Goal: Information Seeking & Learning: Learn about a topic

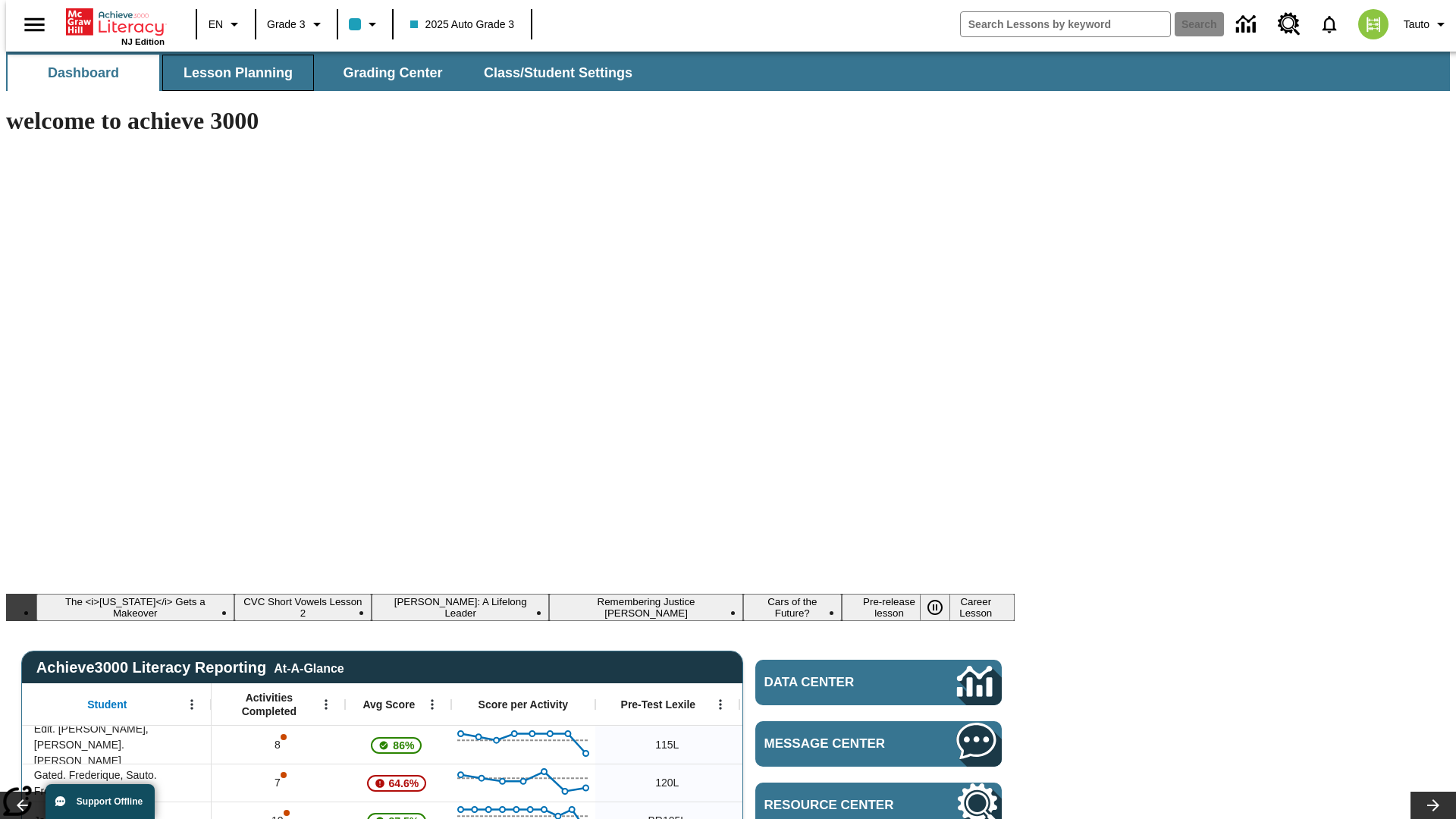
click at [232, 72] on span "Lesson Planning" at bounding box center [237, 72] width 109 height 17
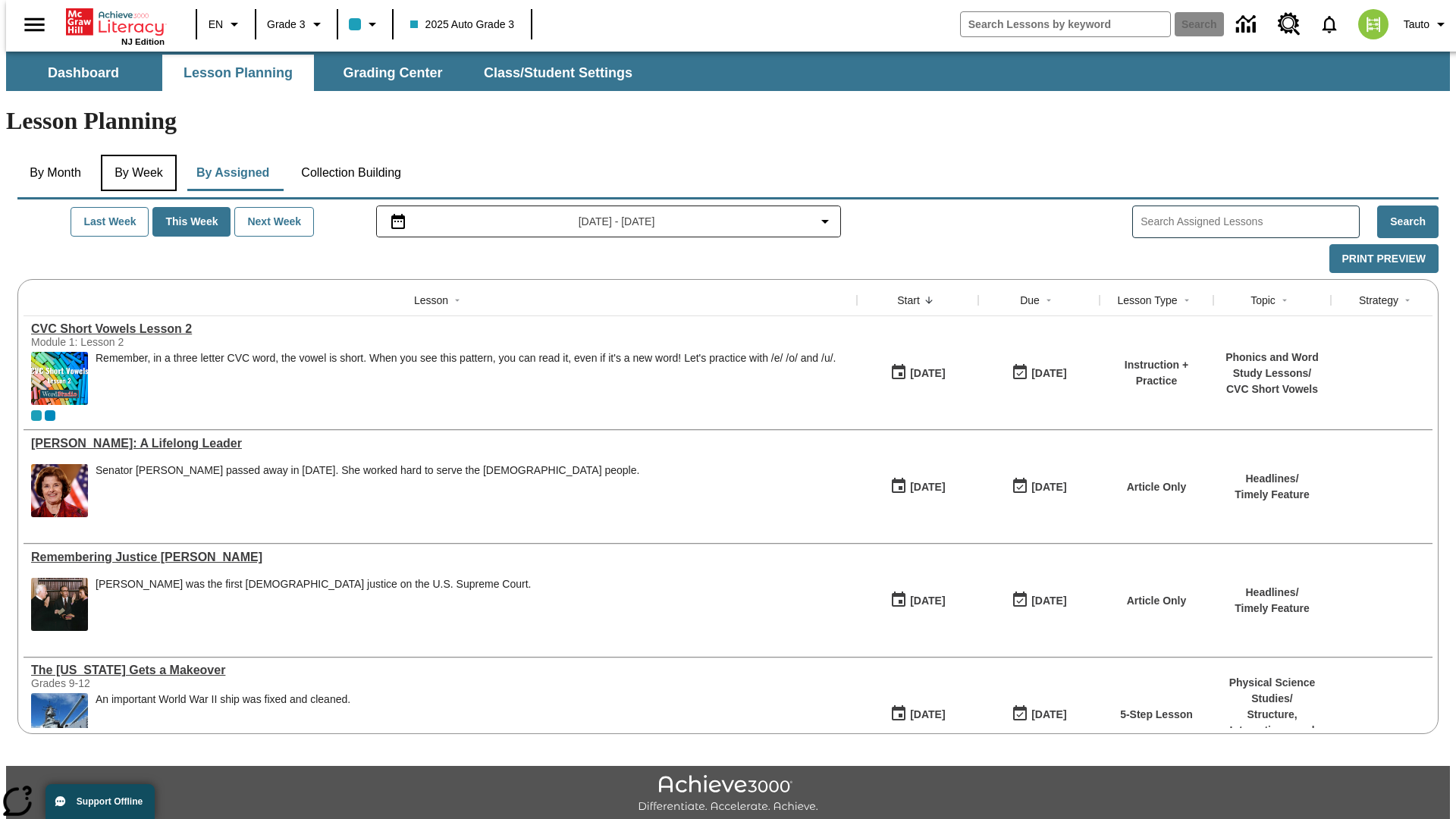
click at [136, 155] on button "By Week" at bounding box center [138, 173] width 76 height 37
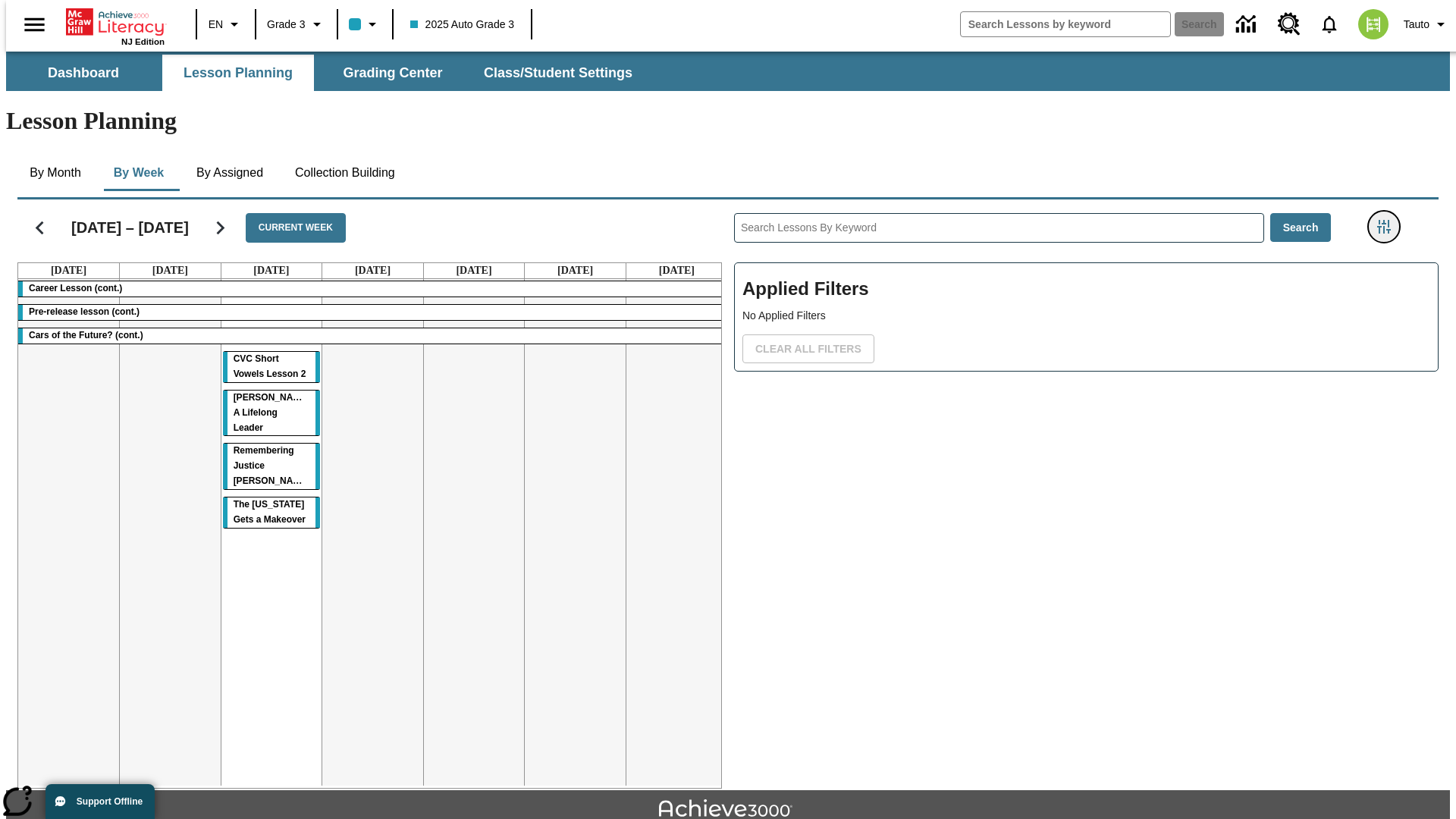
click at [1389, 220] on icon "Filters Side menu" at bounding box center [1384, 226] width 13 height 13
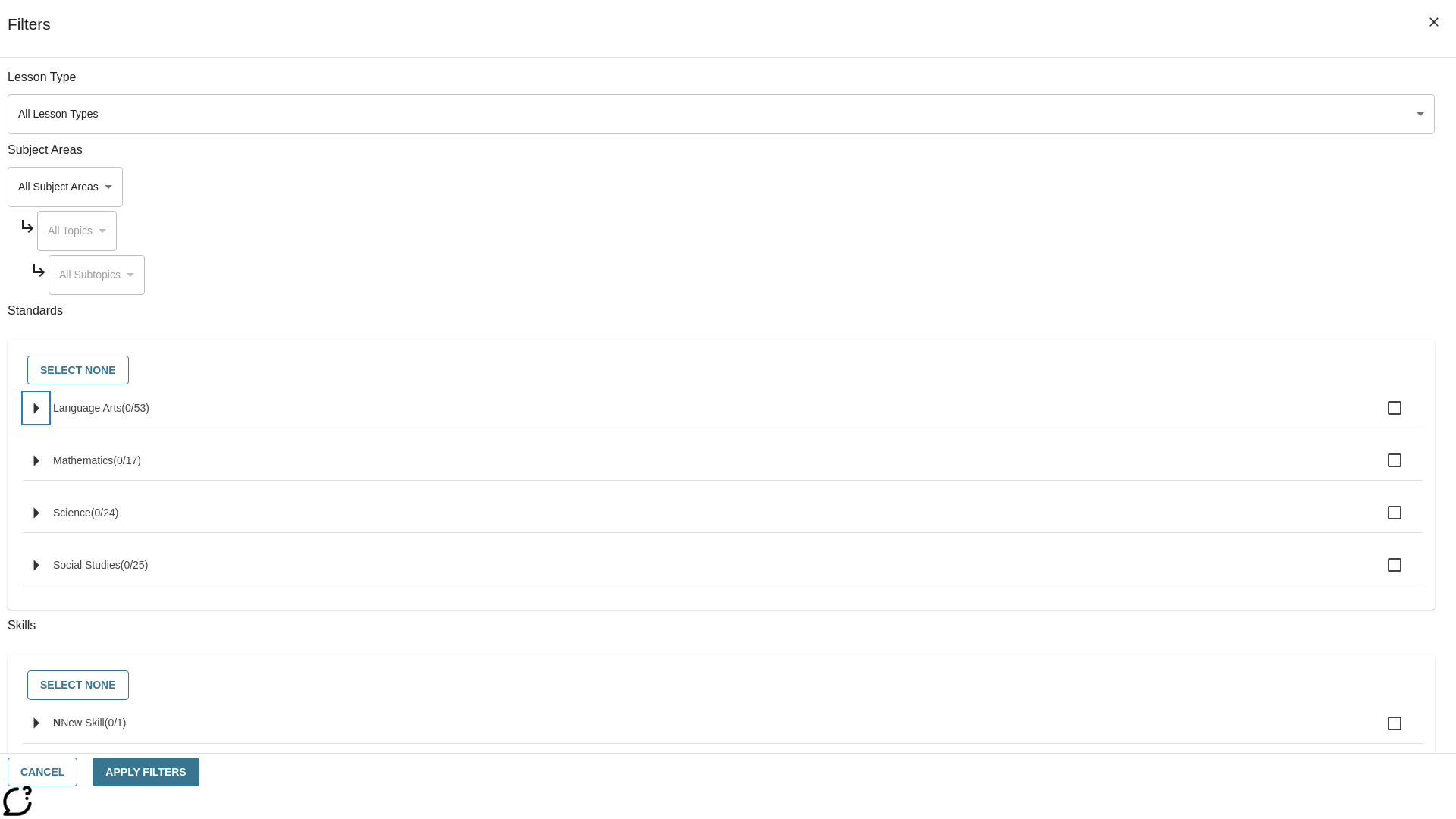
click at [39, 414] on icon "Select standards" at bounding box center [37, 409] width 5 height 12
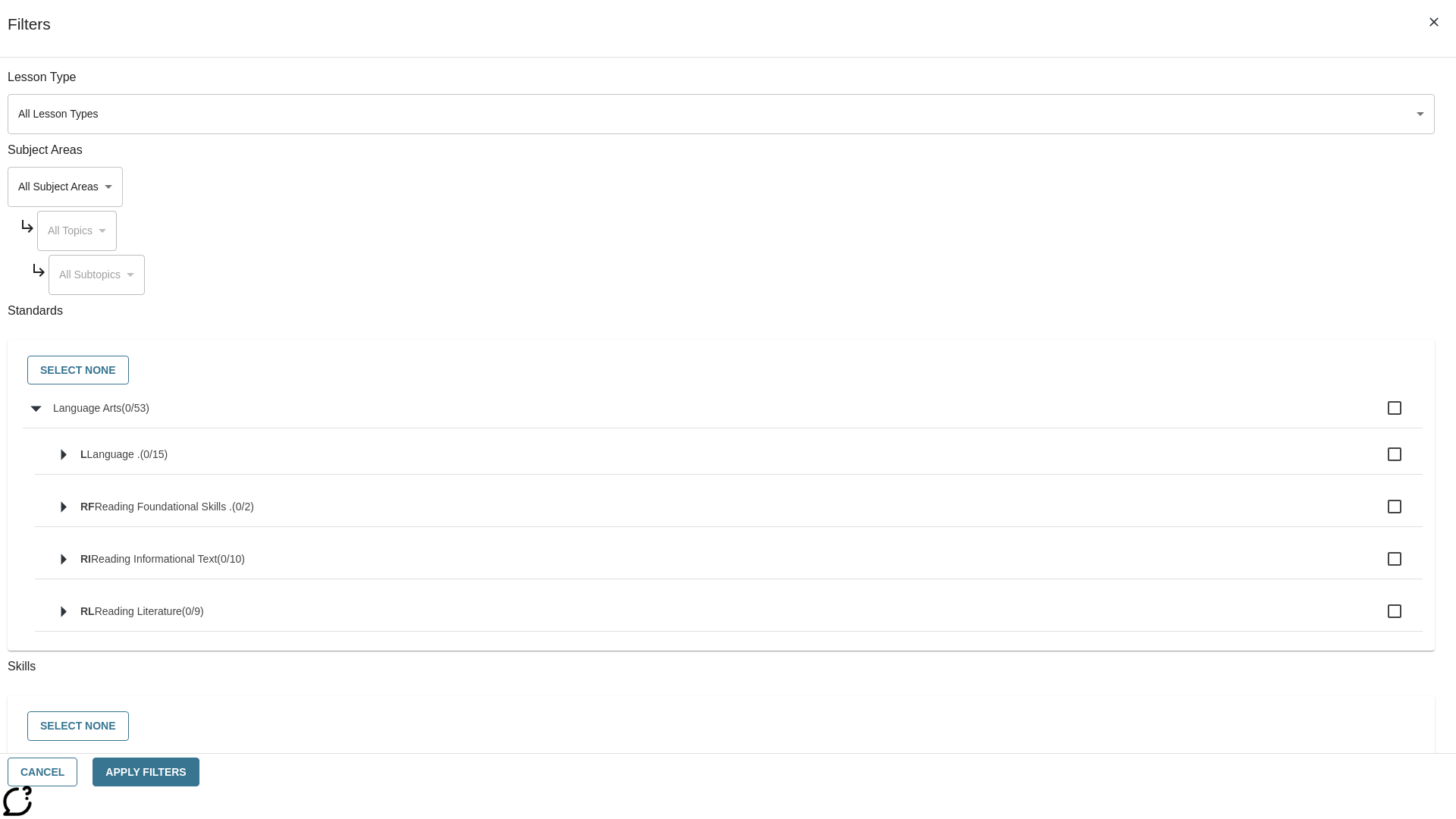
click at [1102, 416] on label "Language Arts ( 0 / 53 )" at bounding box center [732, 408] width 1357 height 32
click at [1379, 416] on input "Language Arts ( 0 / 53 )" at bounding box center [1394, 408] width 32 height 32
checkbox input "true"
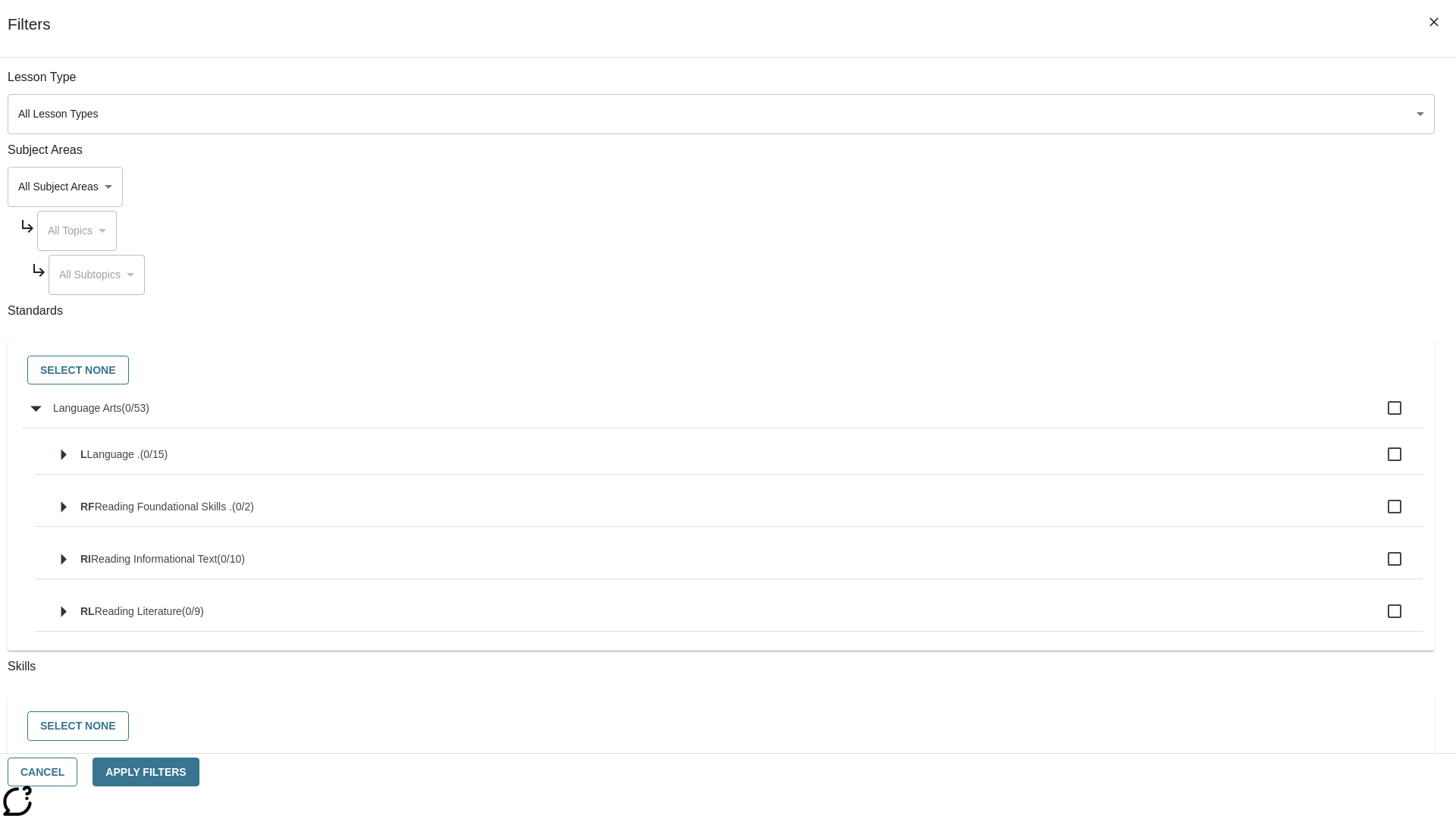
checkbox input "true"
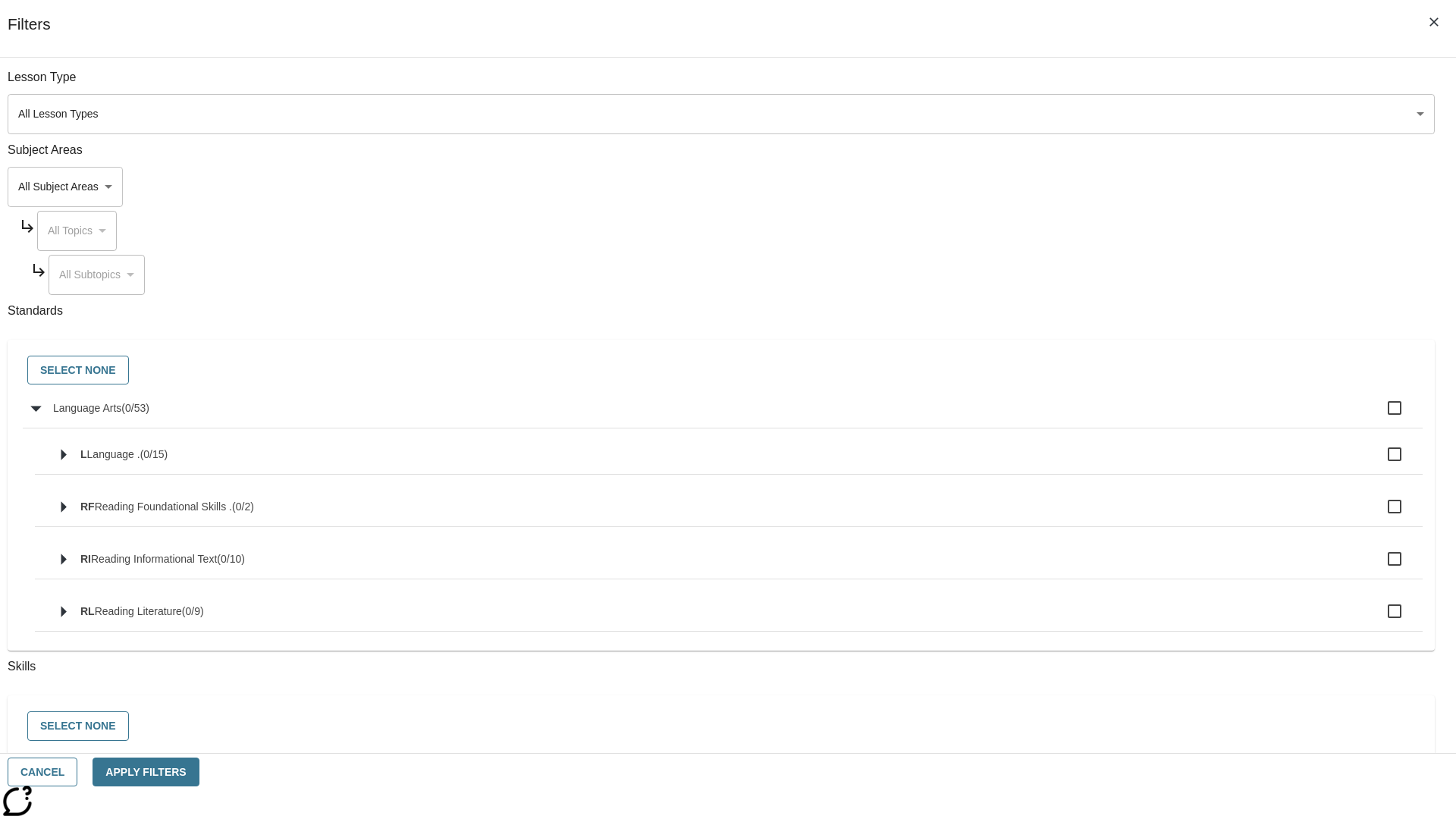
checkbox input "true"
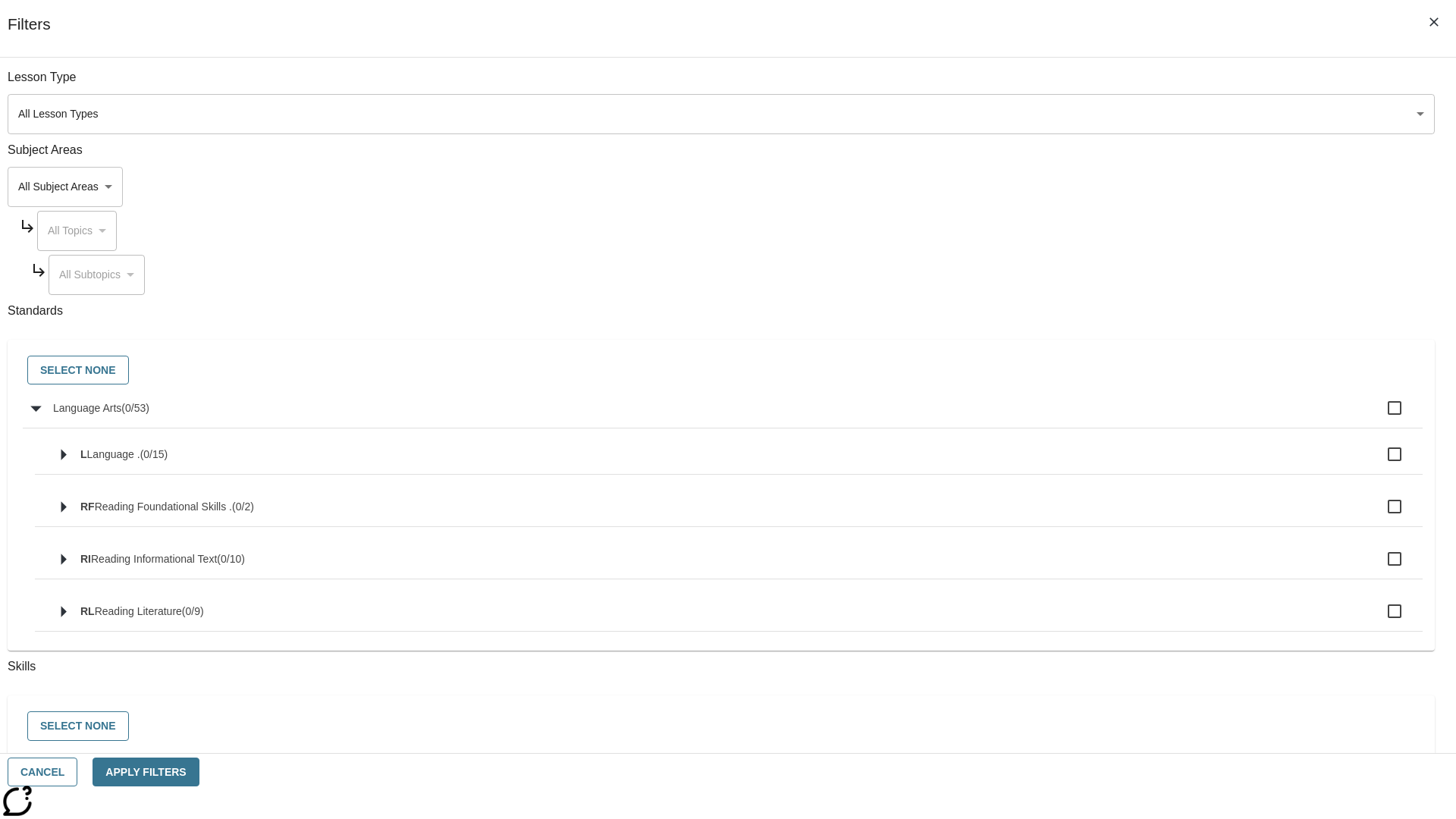
checkbox input "true"
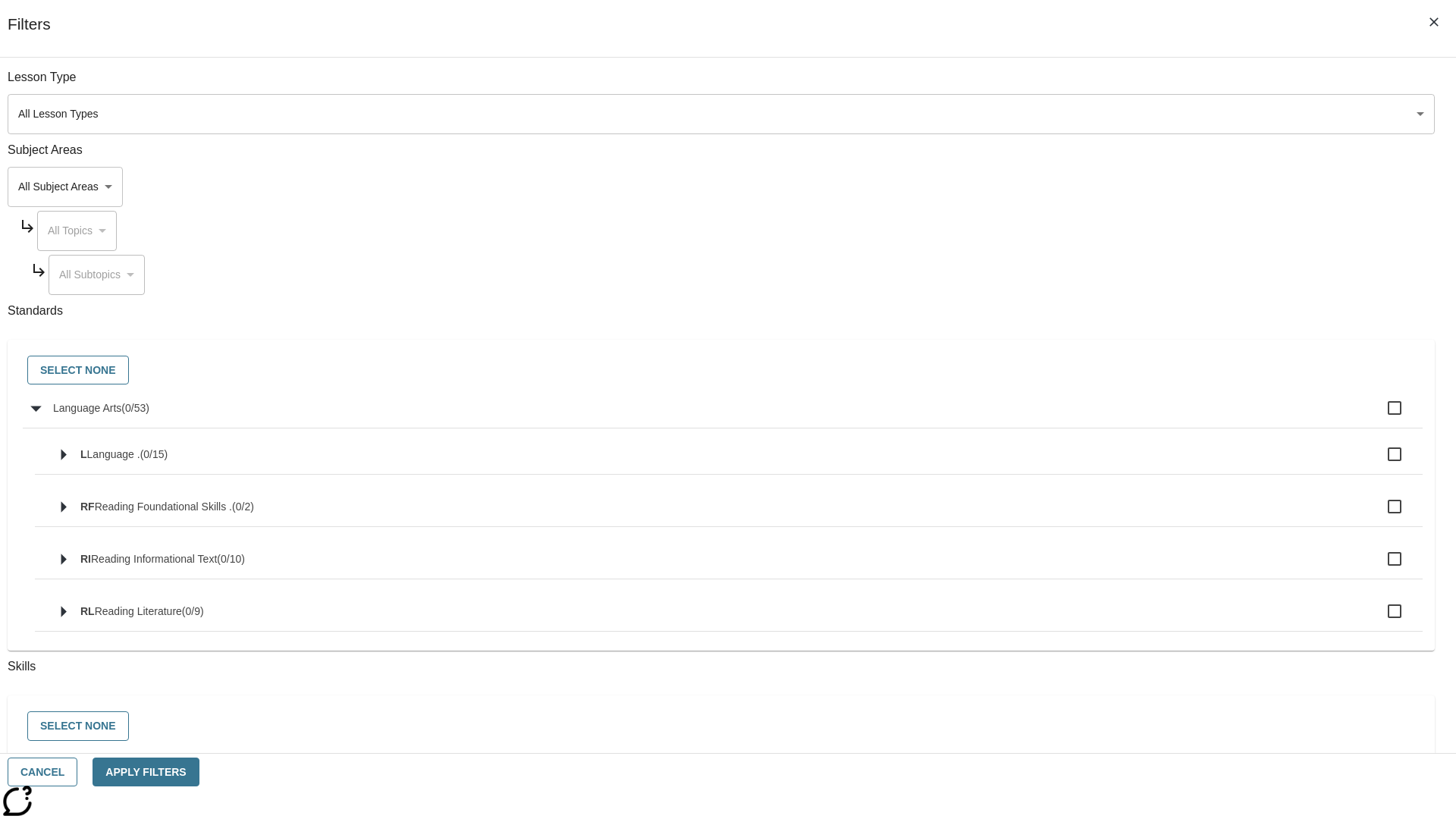
checkbox input "true"
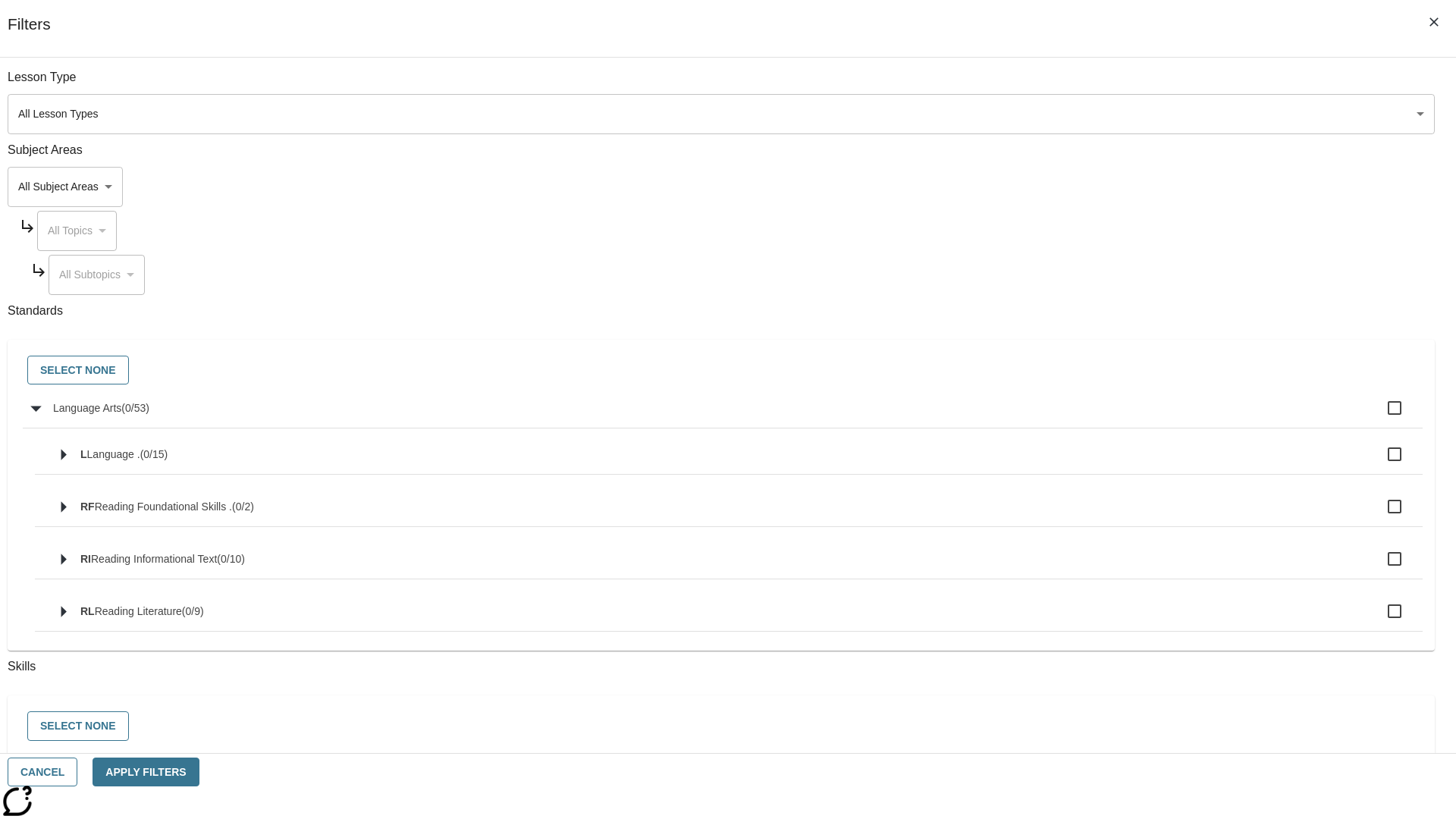
checkbox input "true"
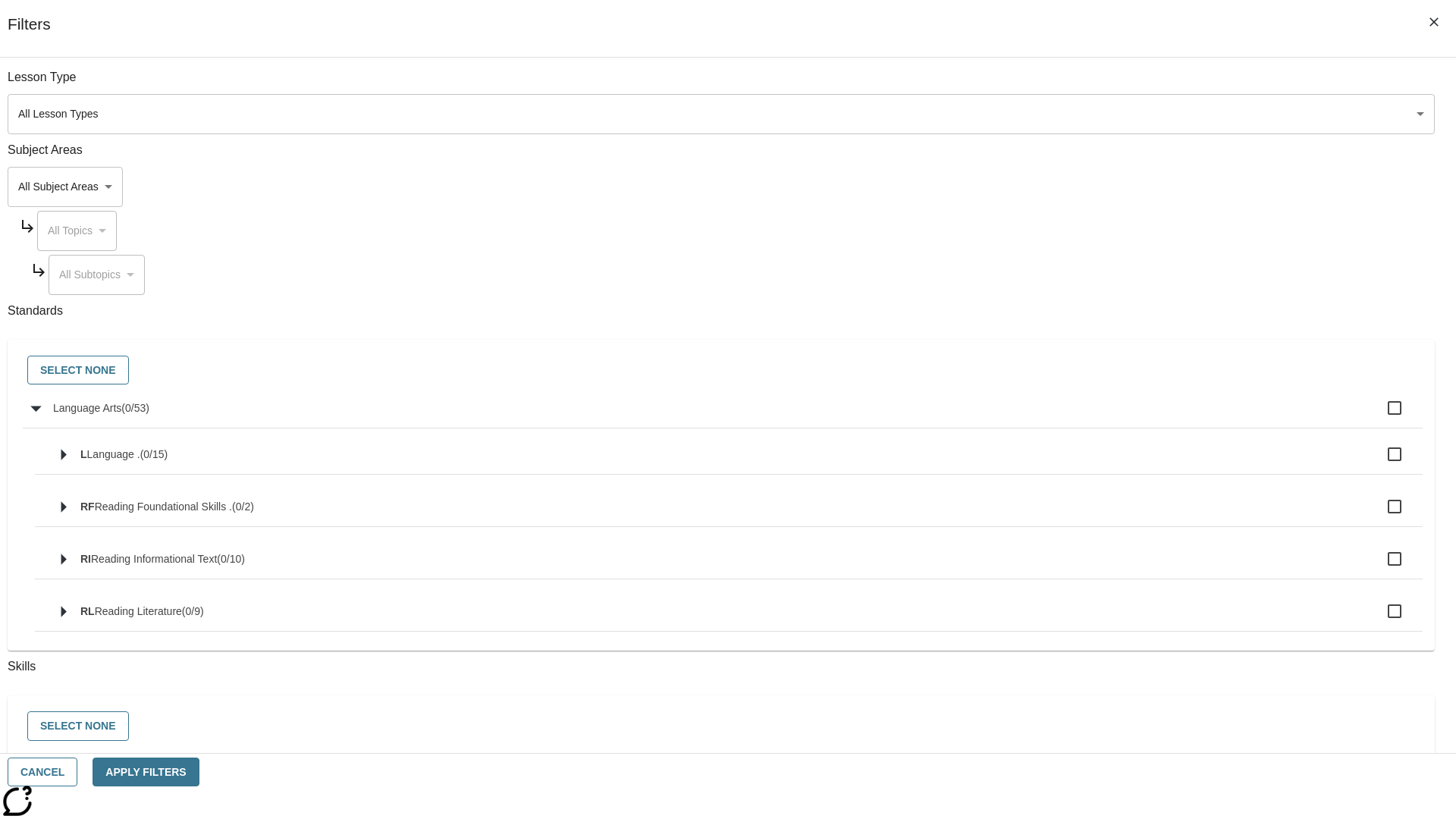
checkbox input "true"
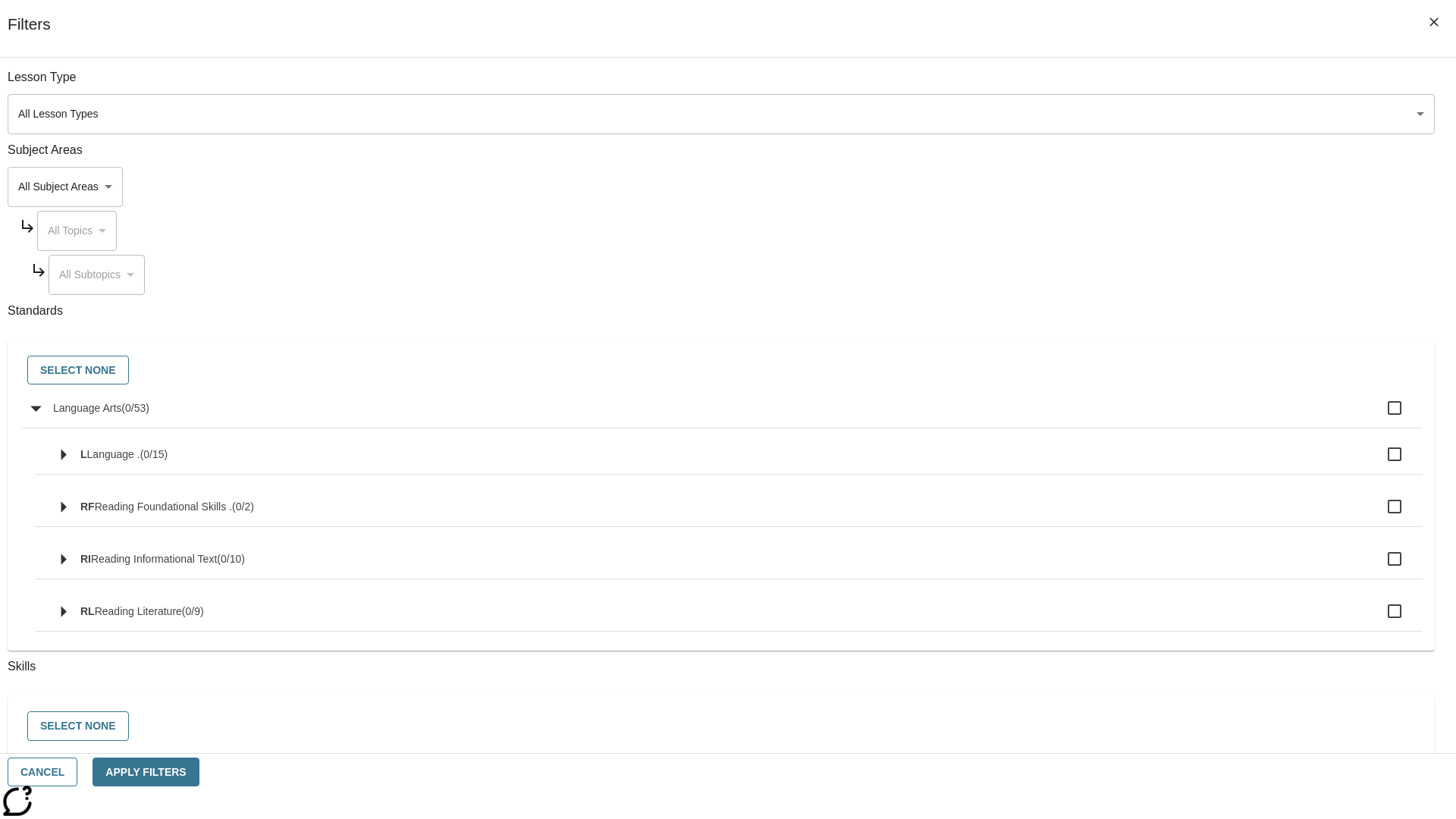
checkbox input "true"
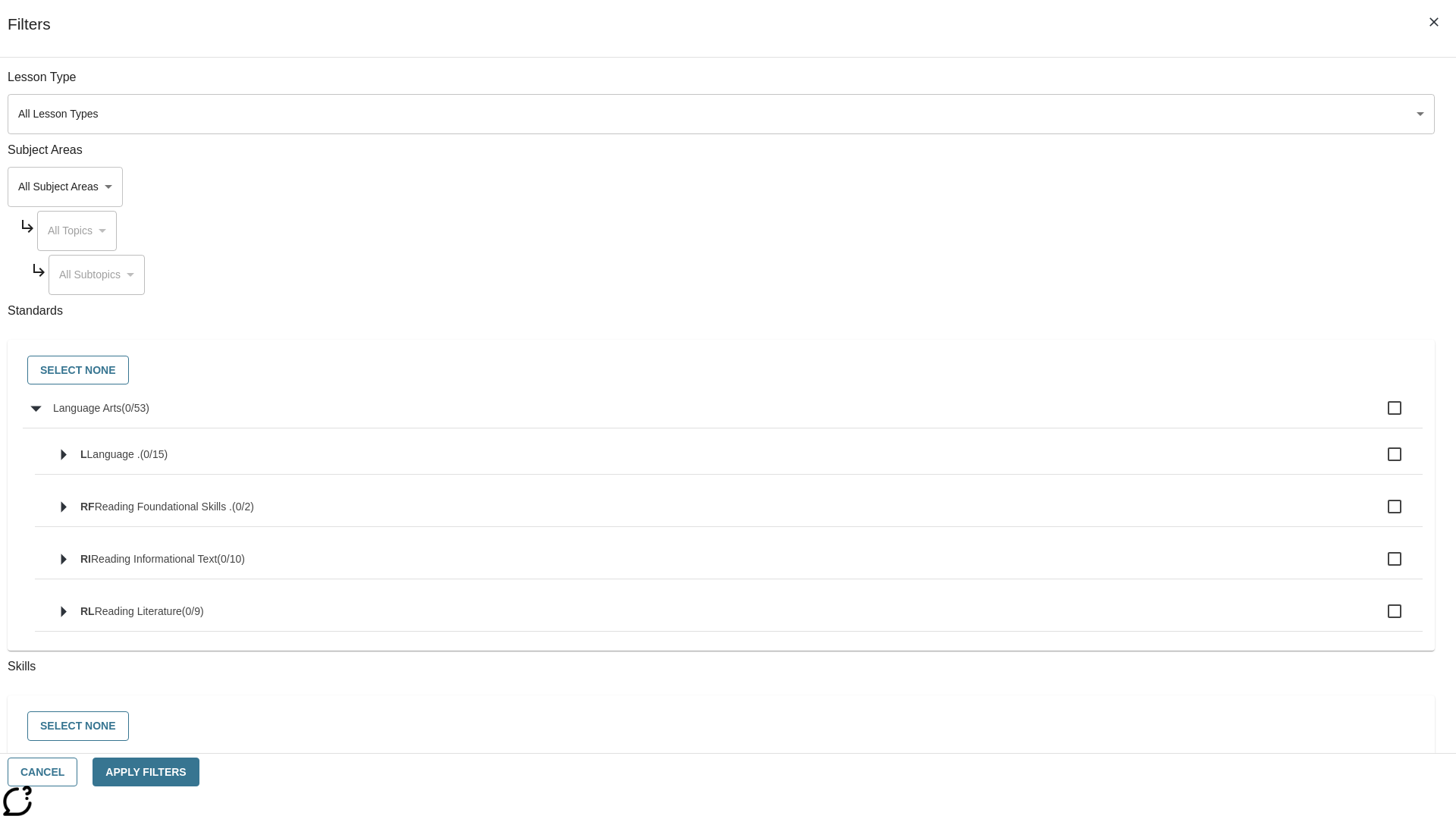
checkbox input "true"
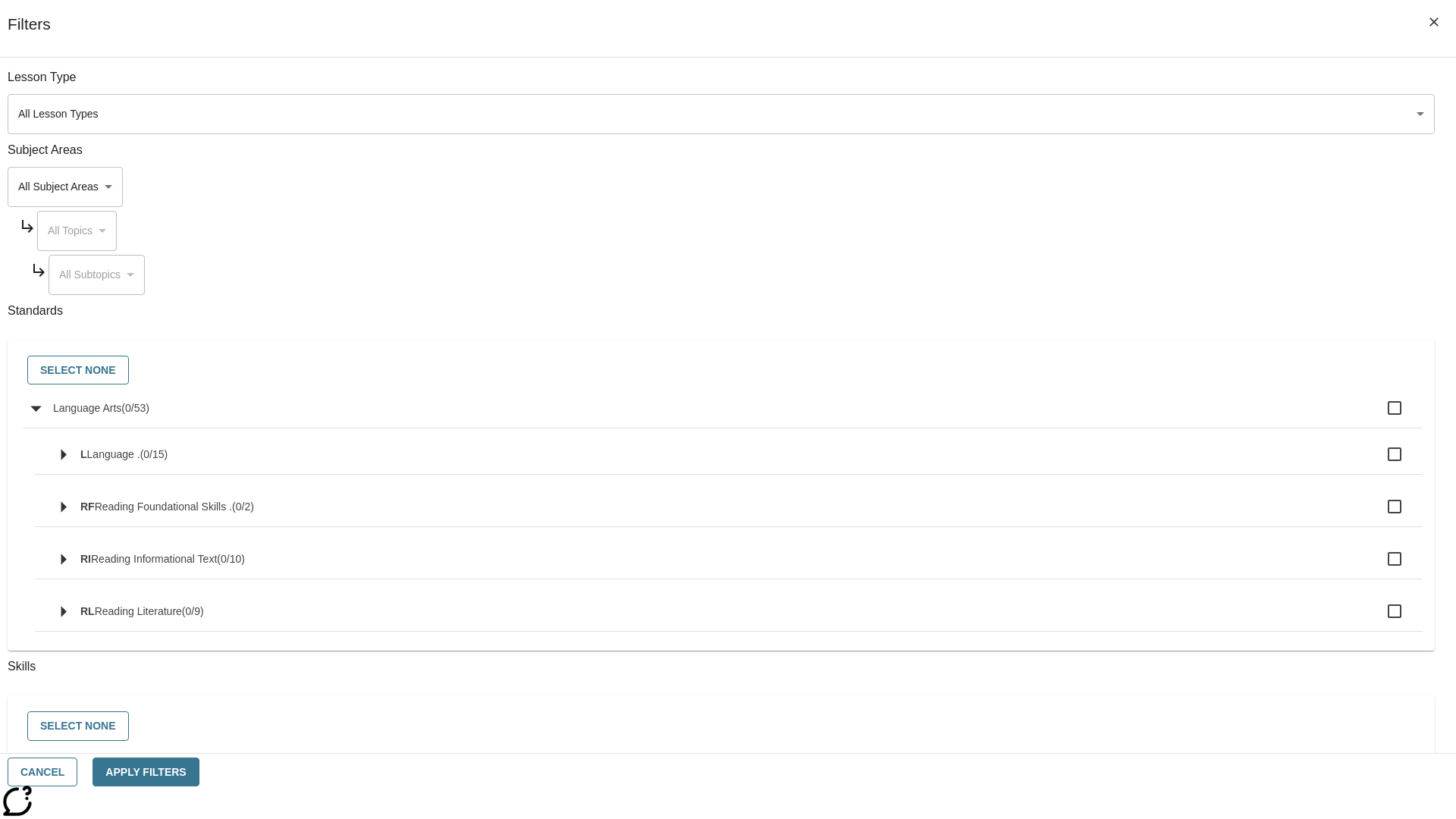
checkbox input "true"
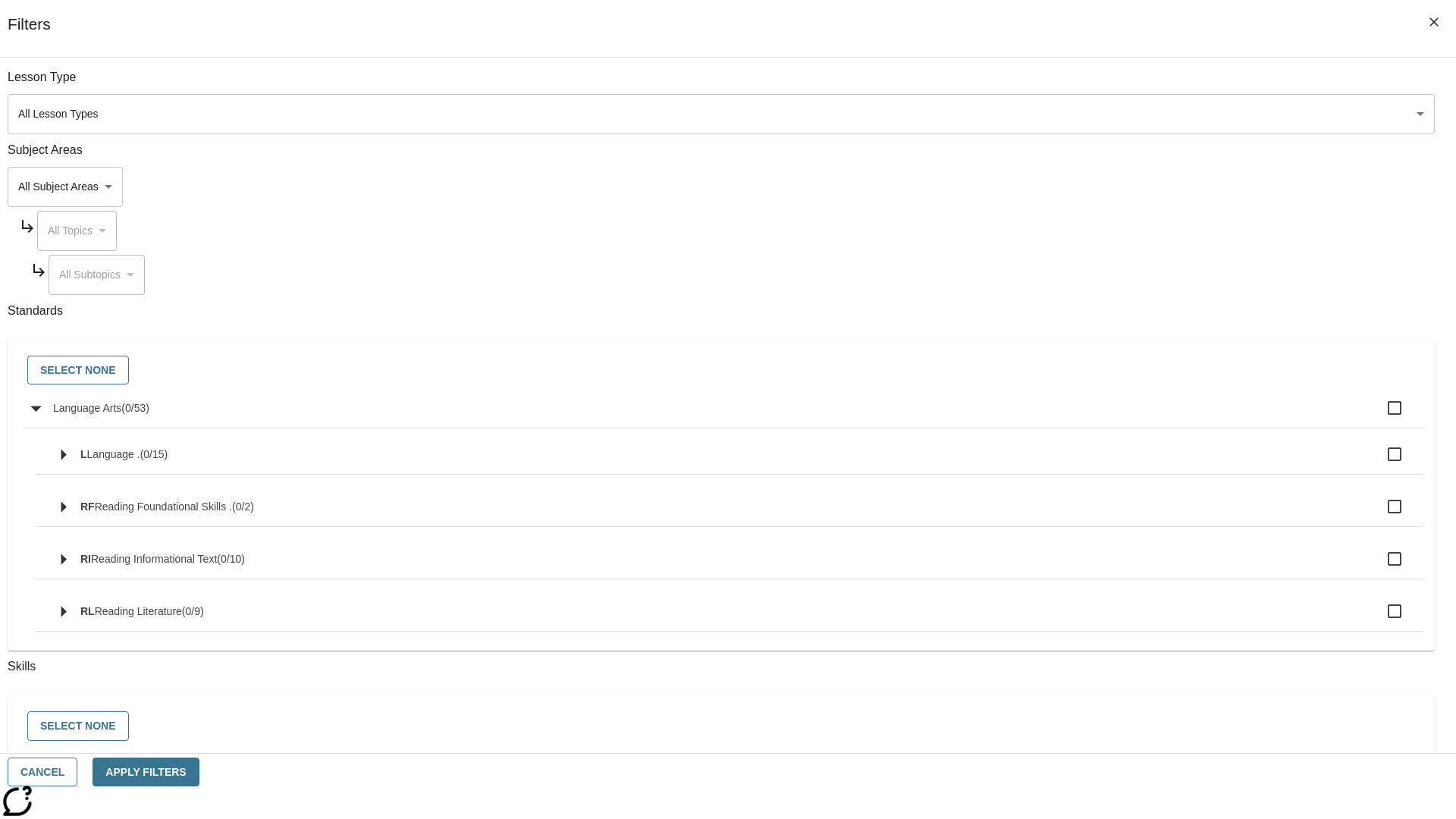
checkbox input "true"
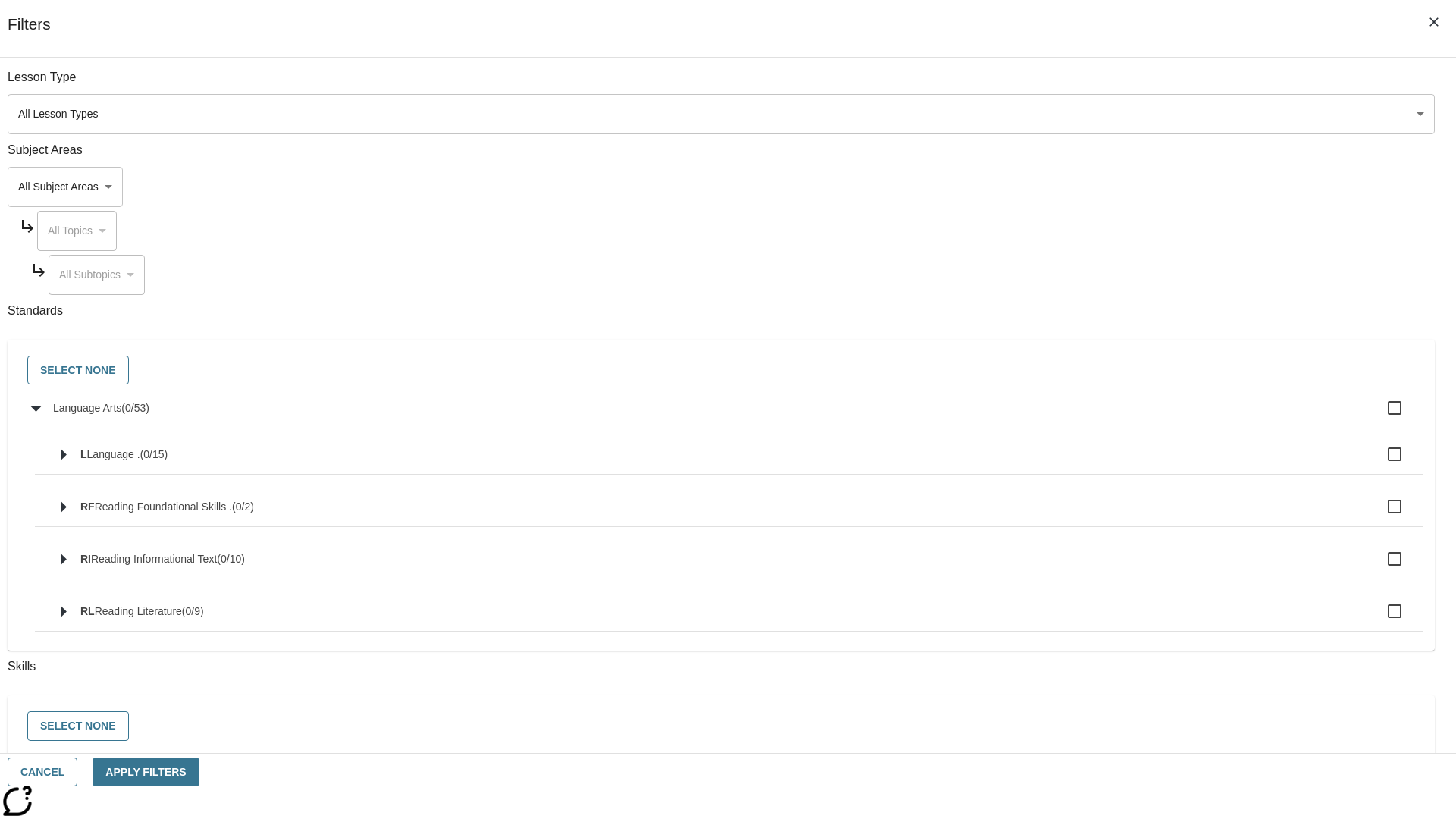
checkbox input "true"
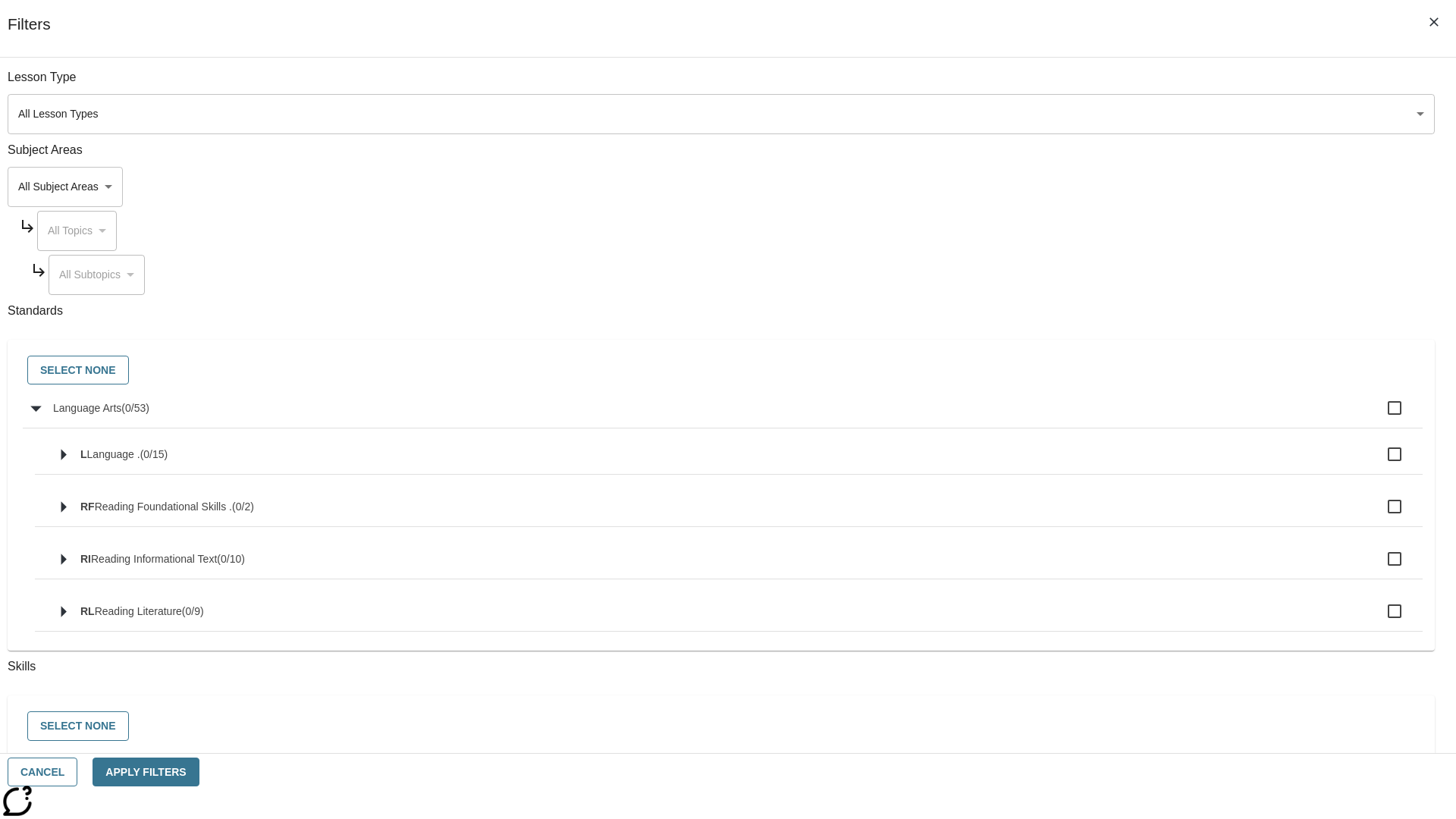
checkbox input "true"
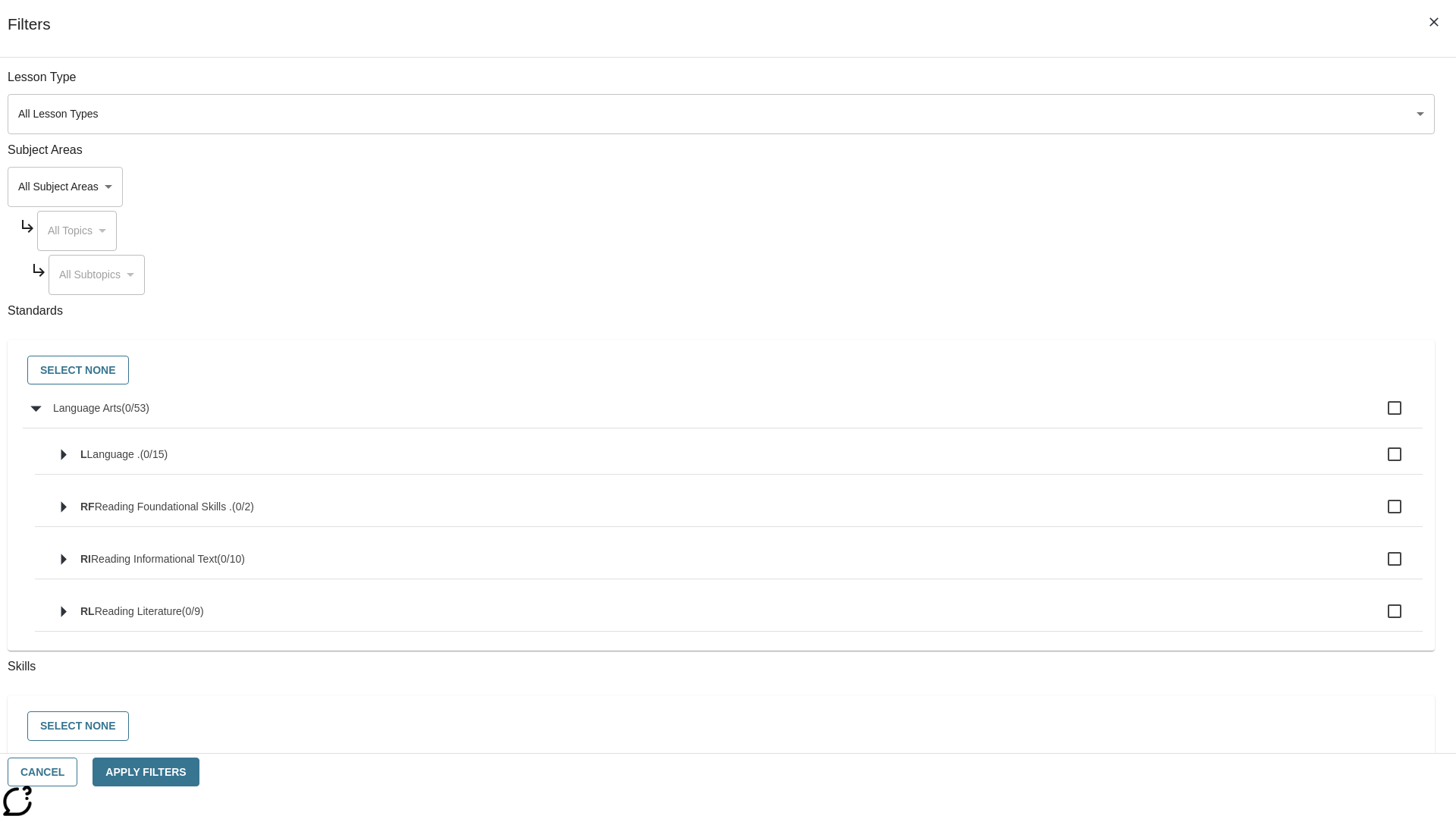
checkbox input "true"
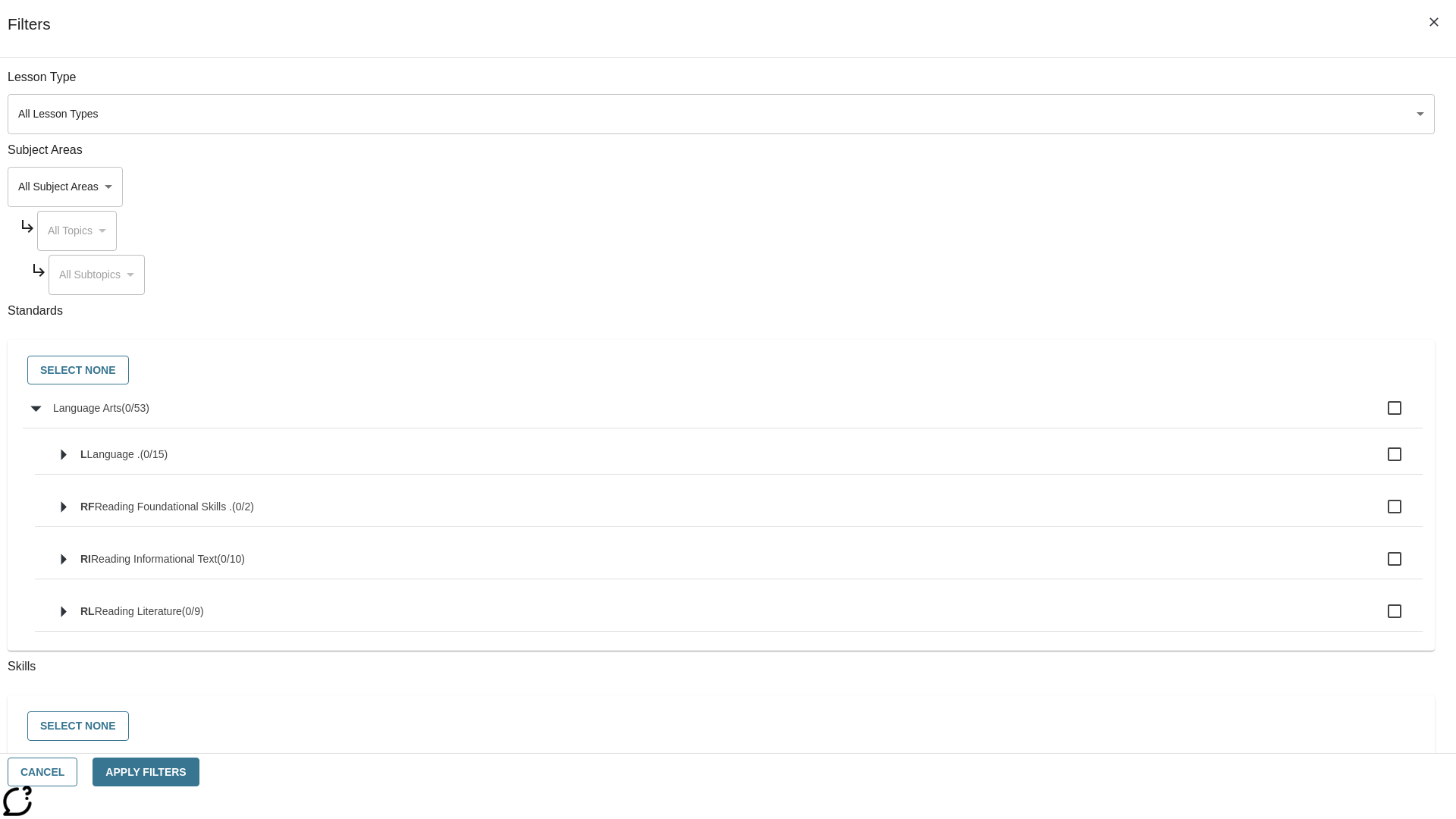
checkbox input "true"
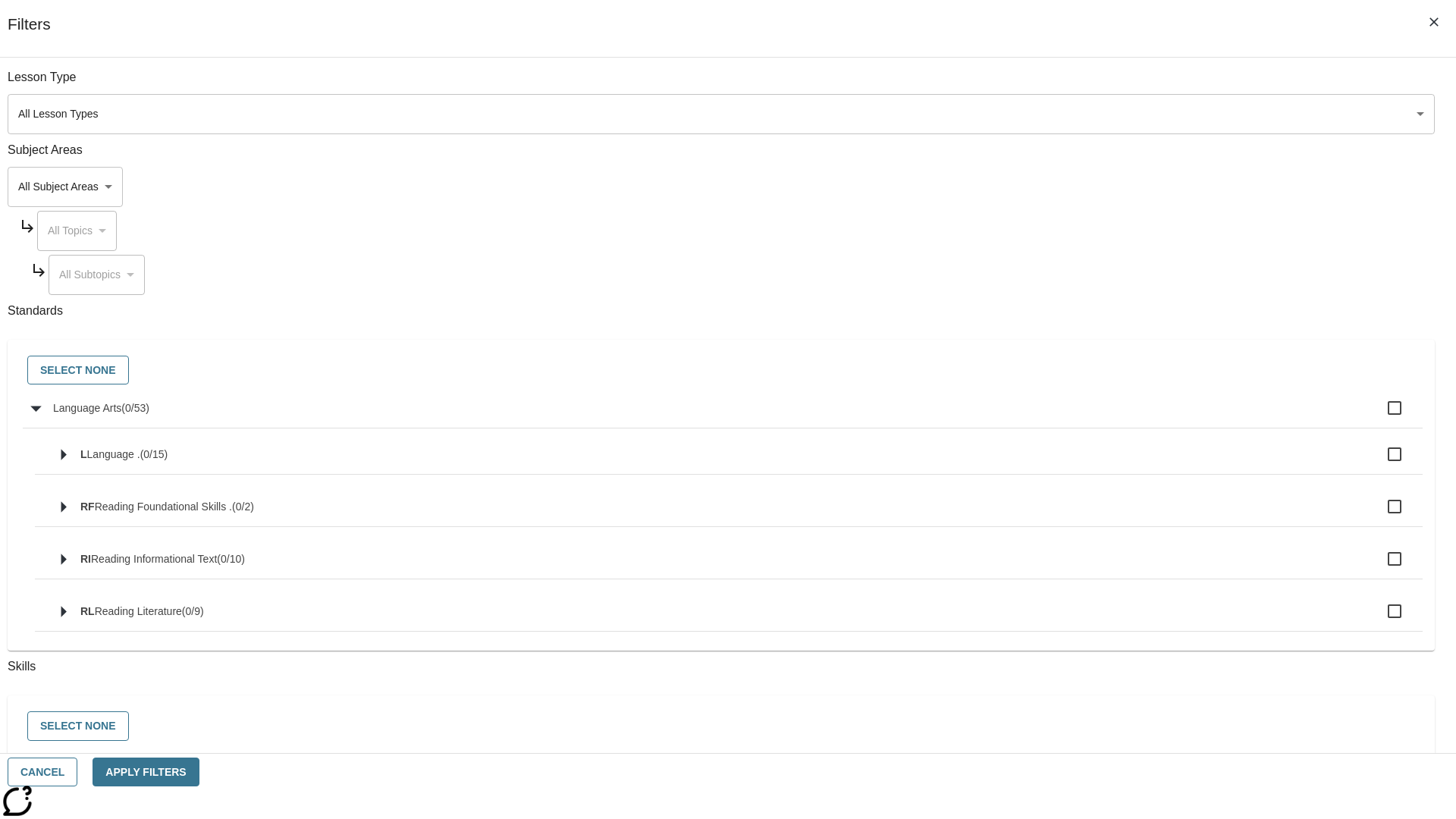
checkbox input "true"
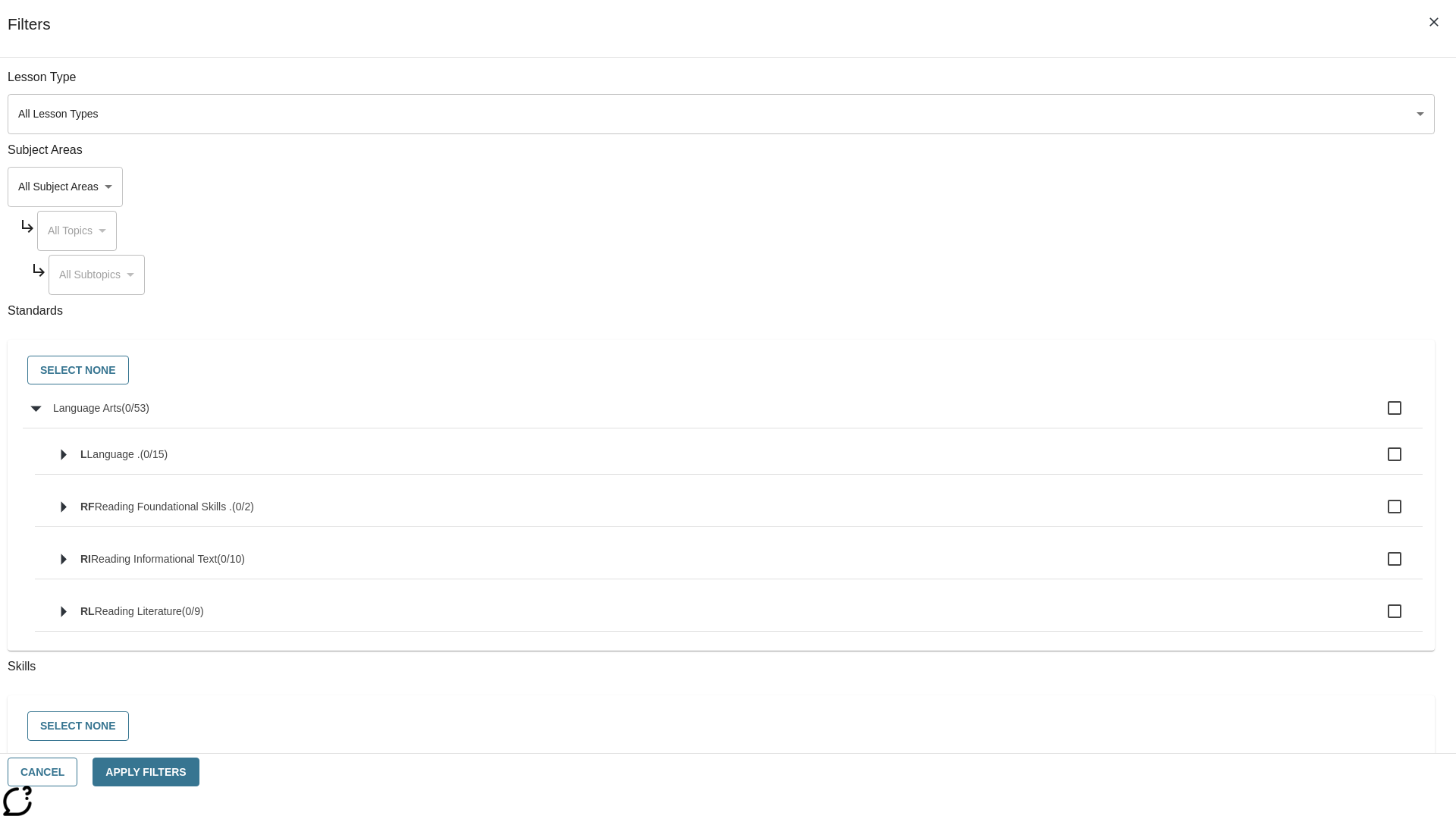
checkbox input "true"
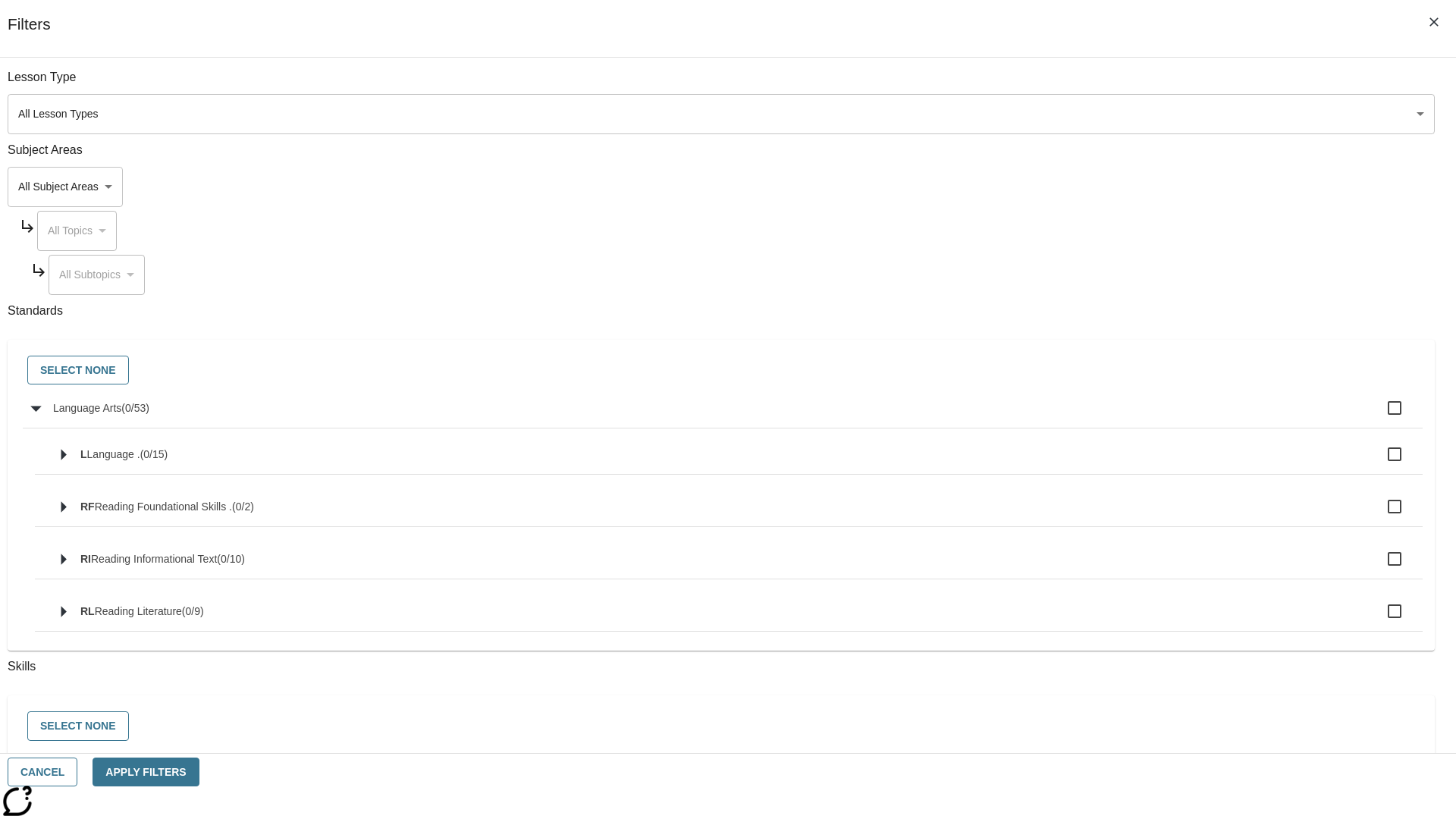
checkbox input "true"
click at [129, 370] on button "Select None" at bounding box center [78, 370] width 102 height 30
checkbox input "false"
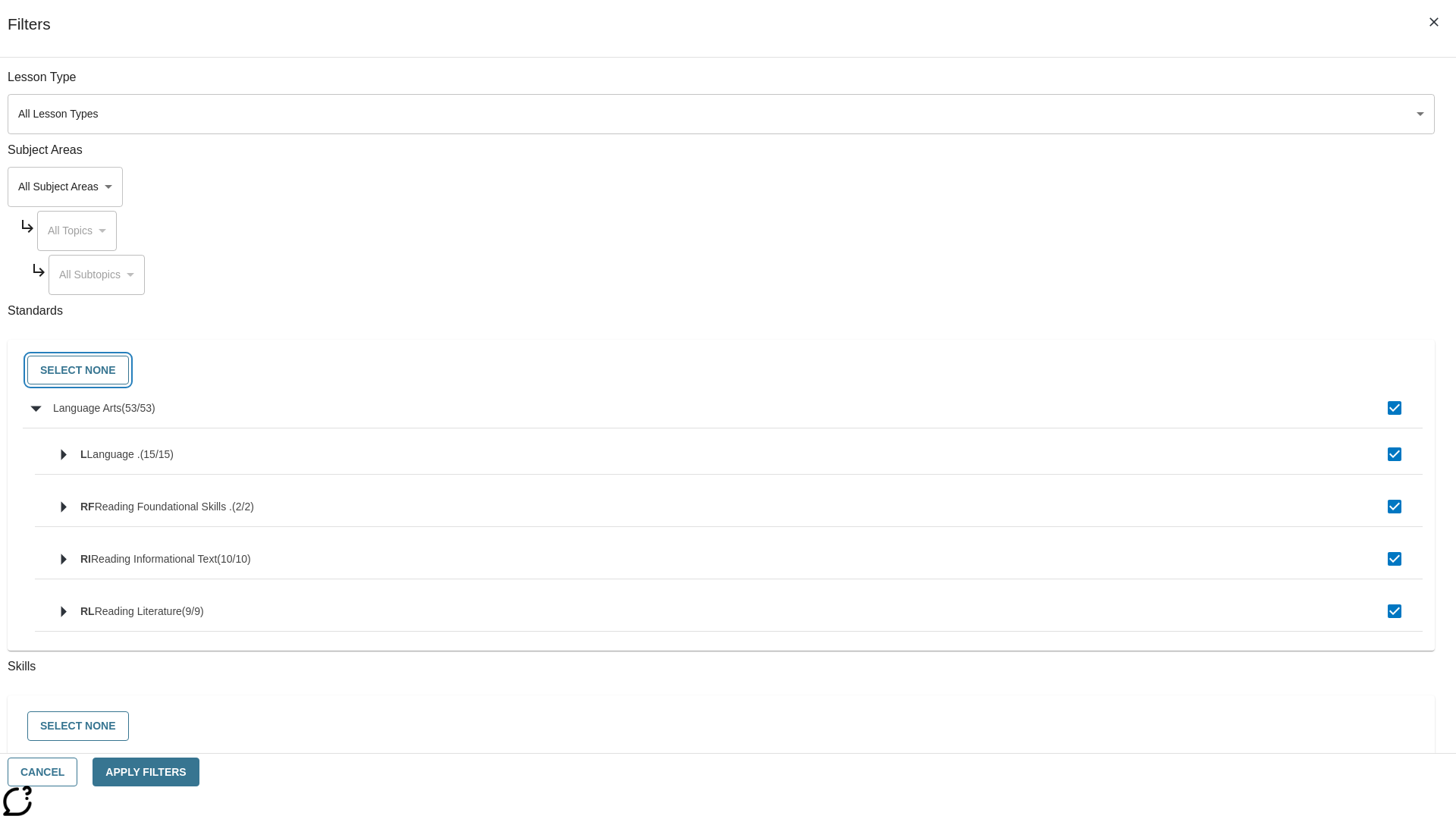
checkbox input "false"
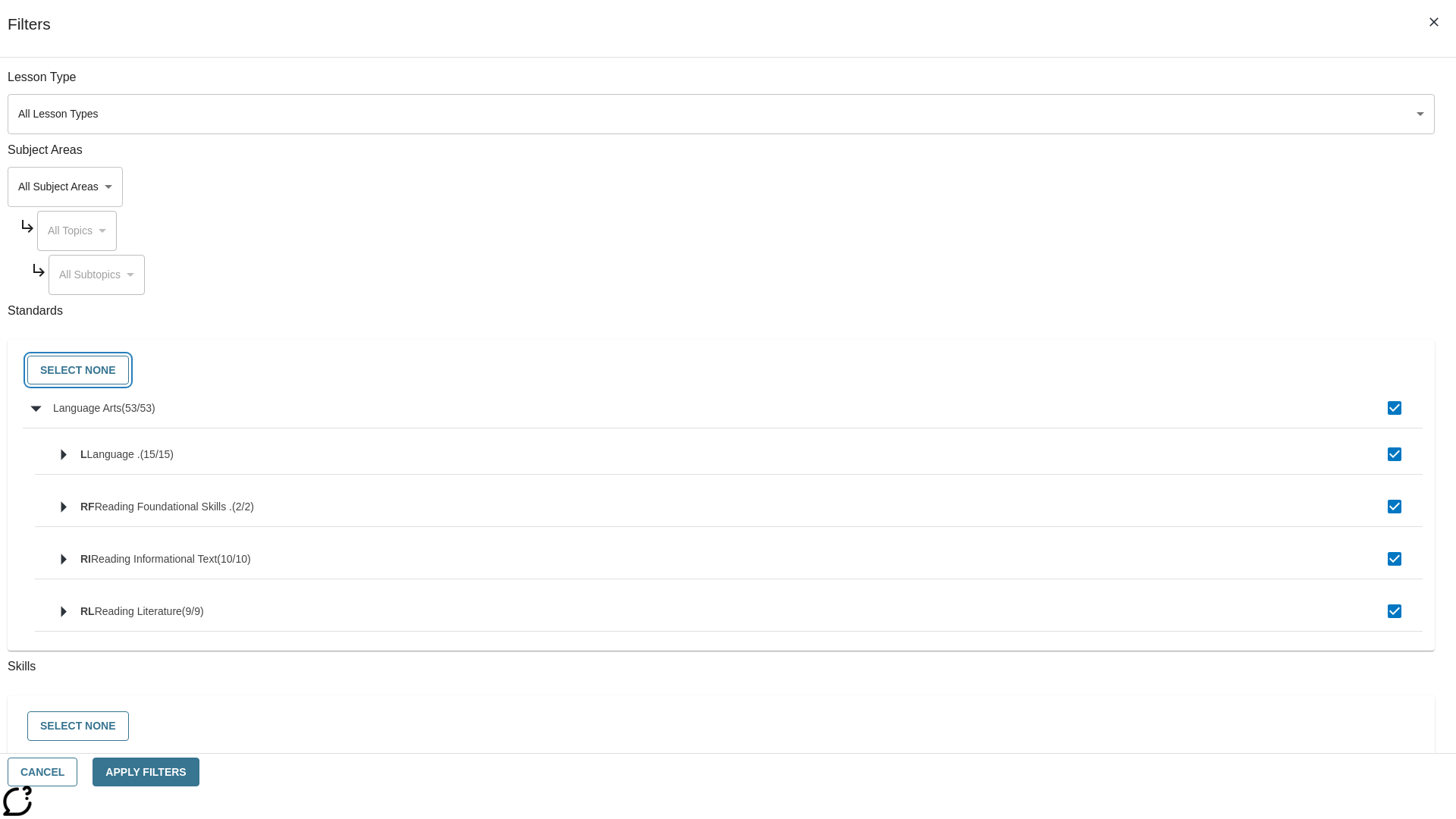
checkbox input "false"
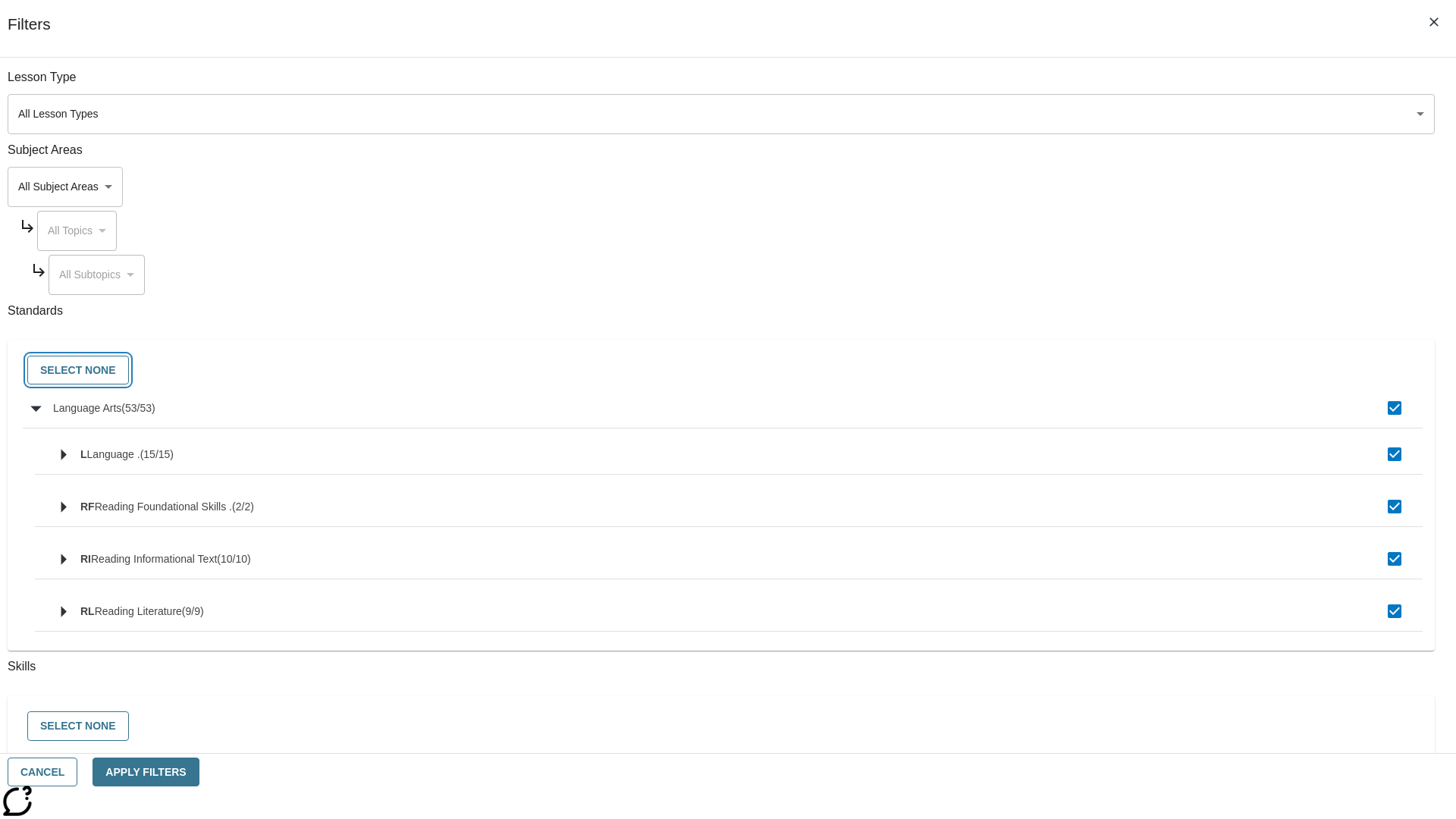
checkbox input "false"
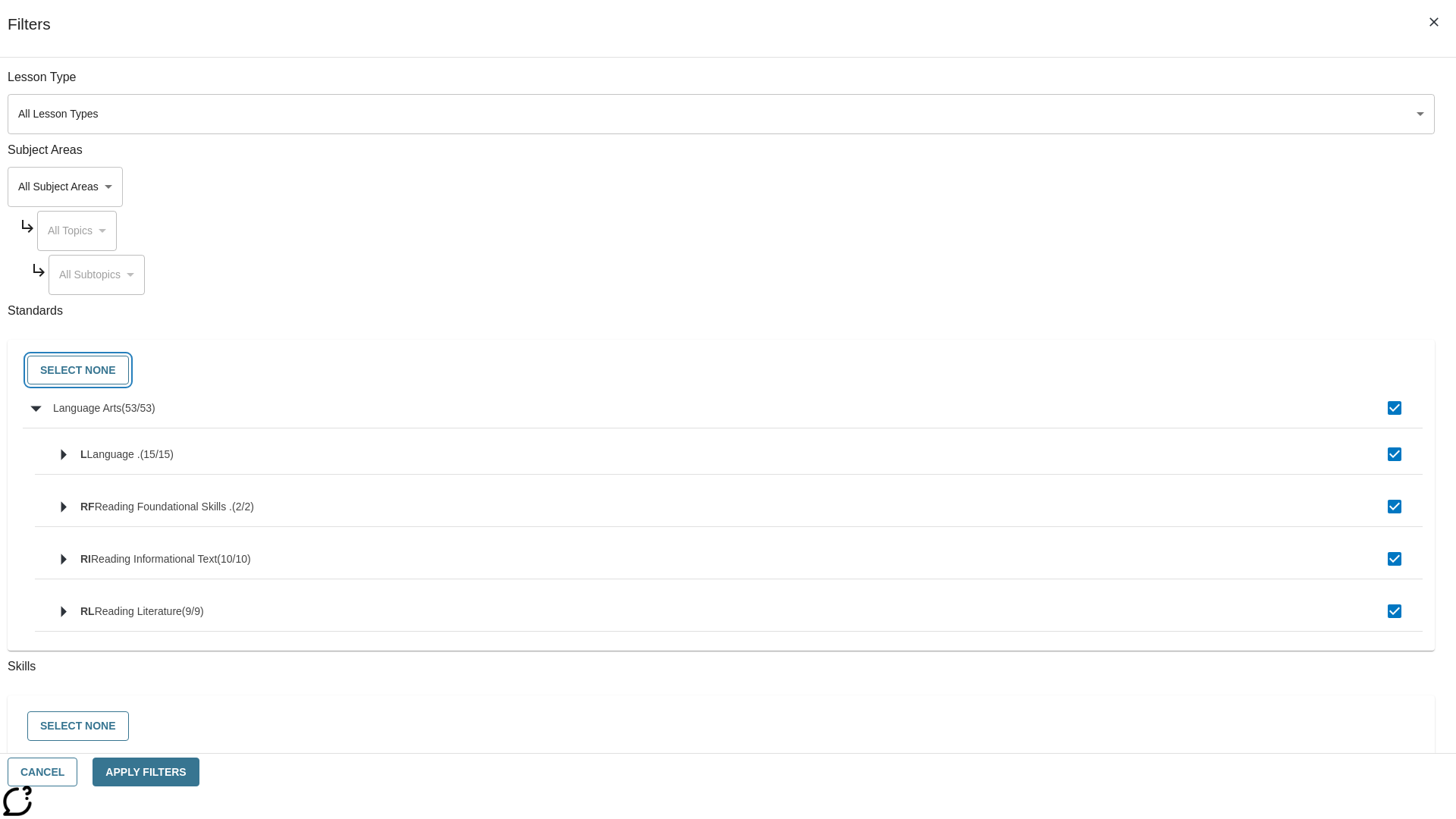
checkbox input "false"
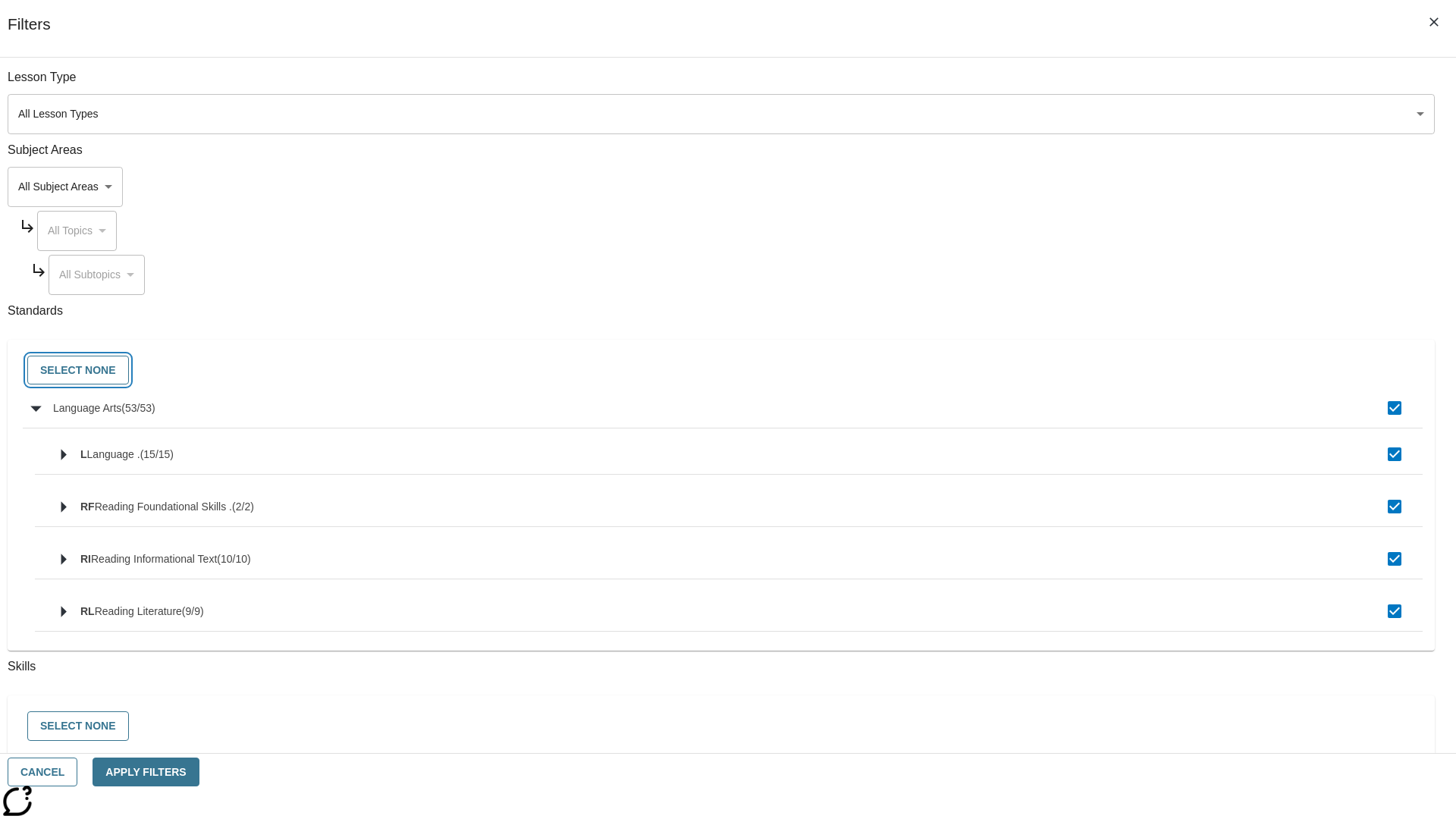
checkbox input "false"
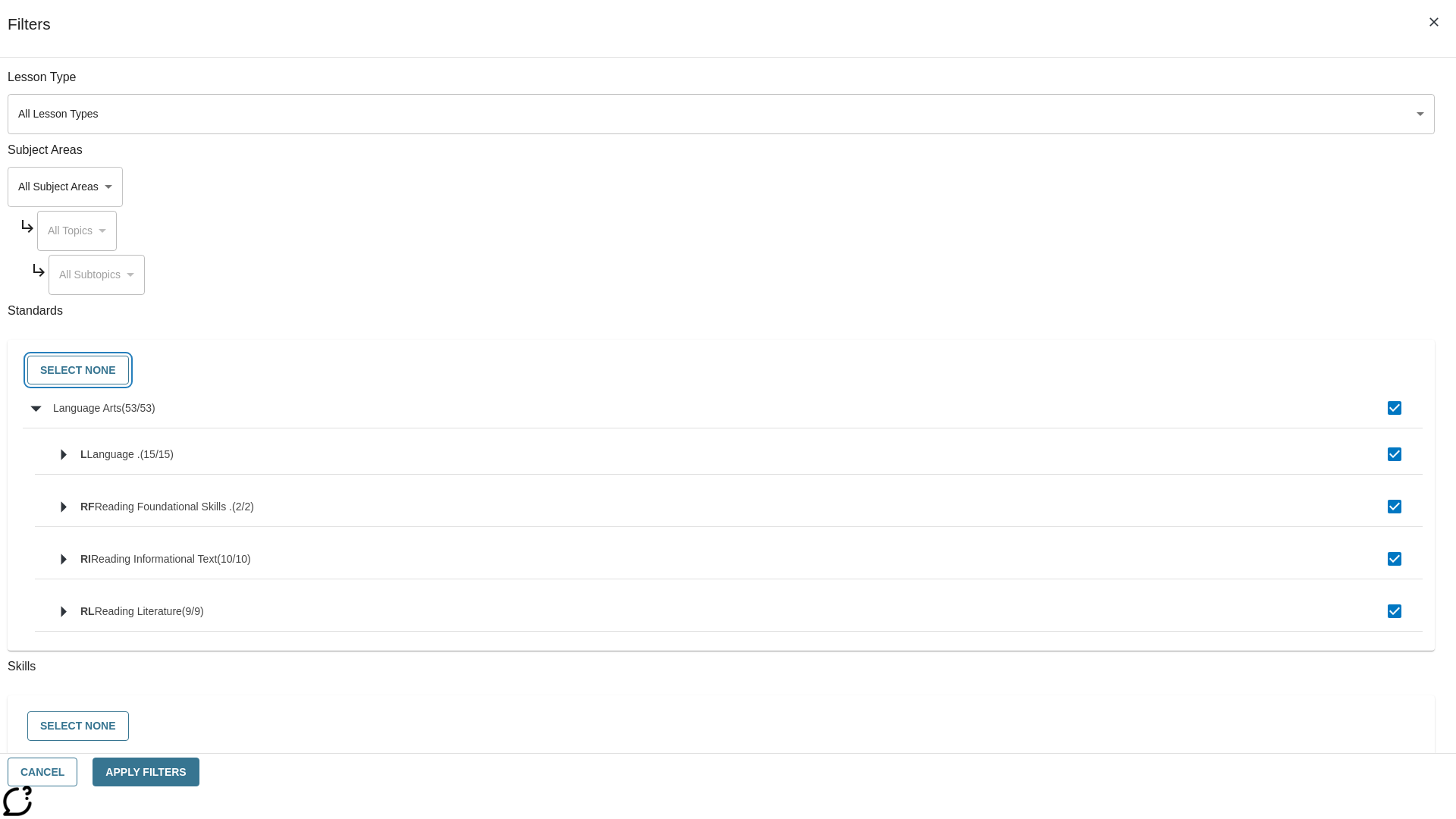
checkbox input "false"
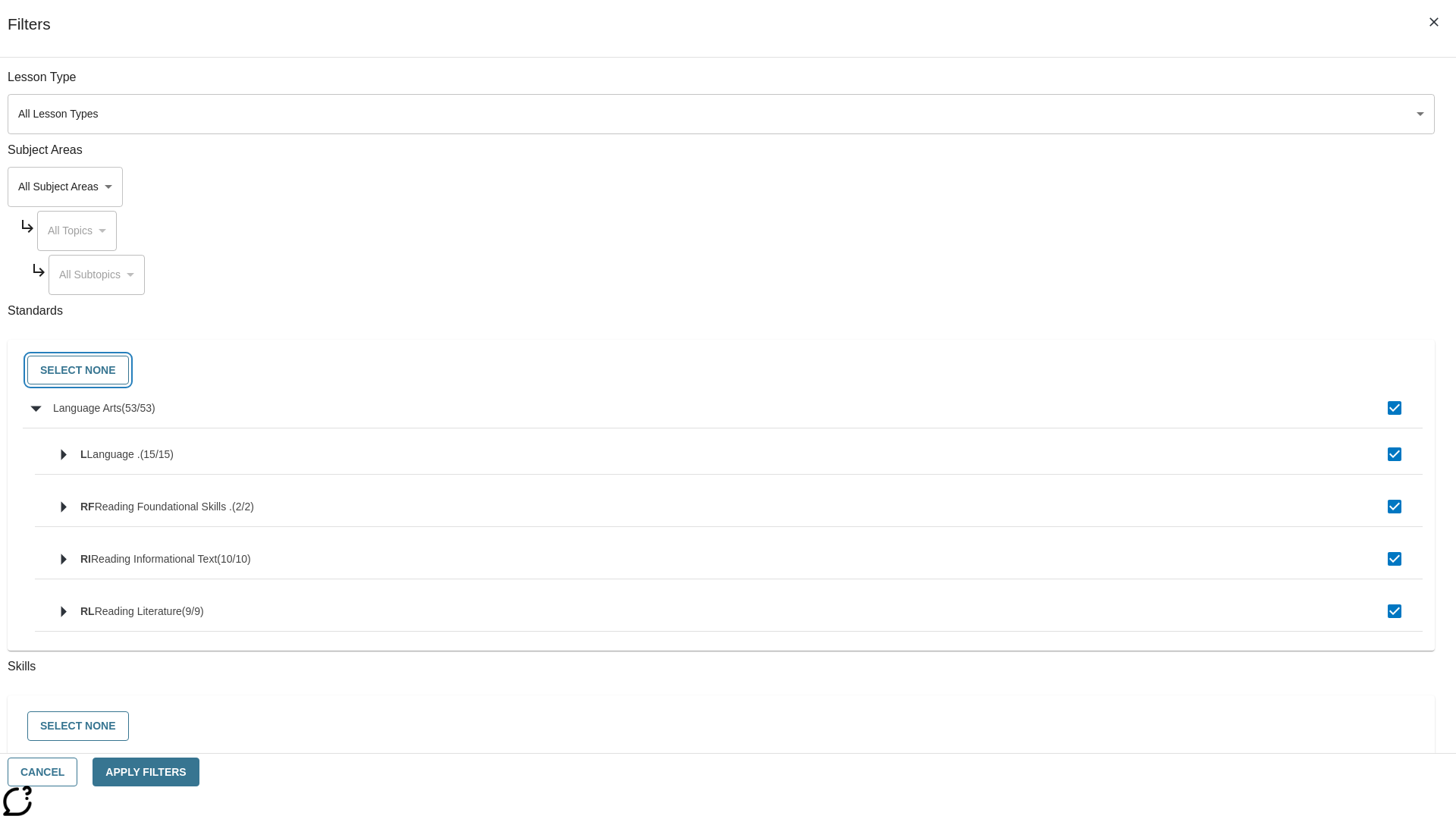
checkbox input "false"
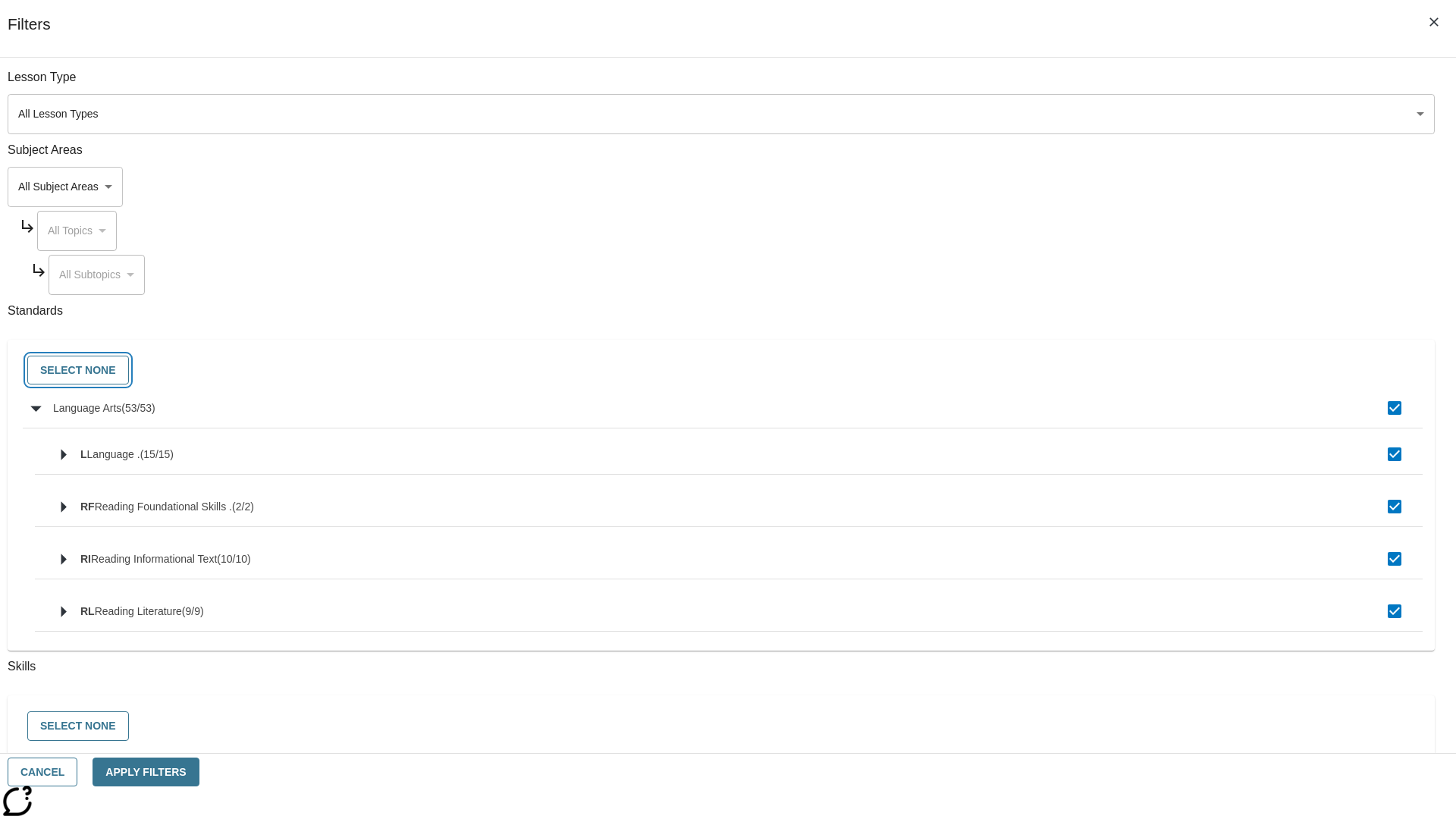
checkbox input "false"
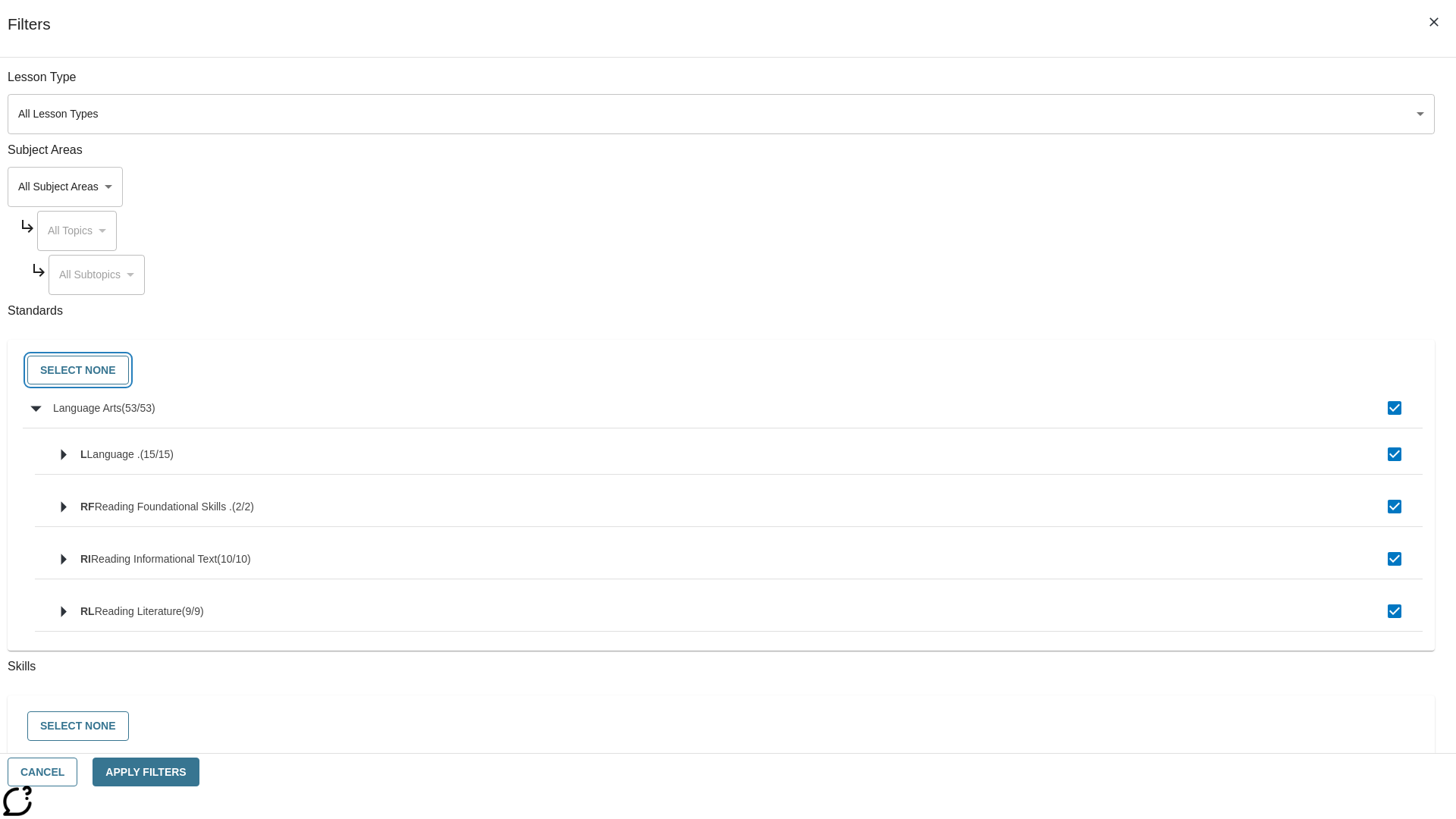
checkbox input "false"
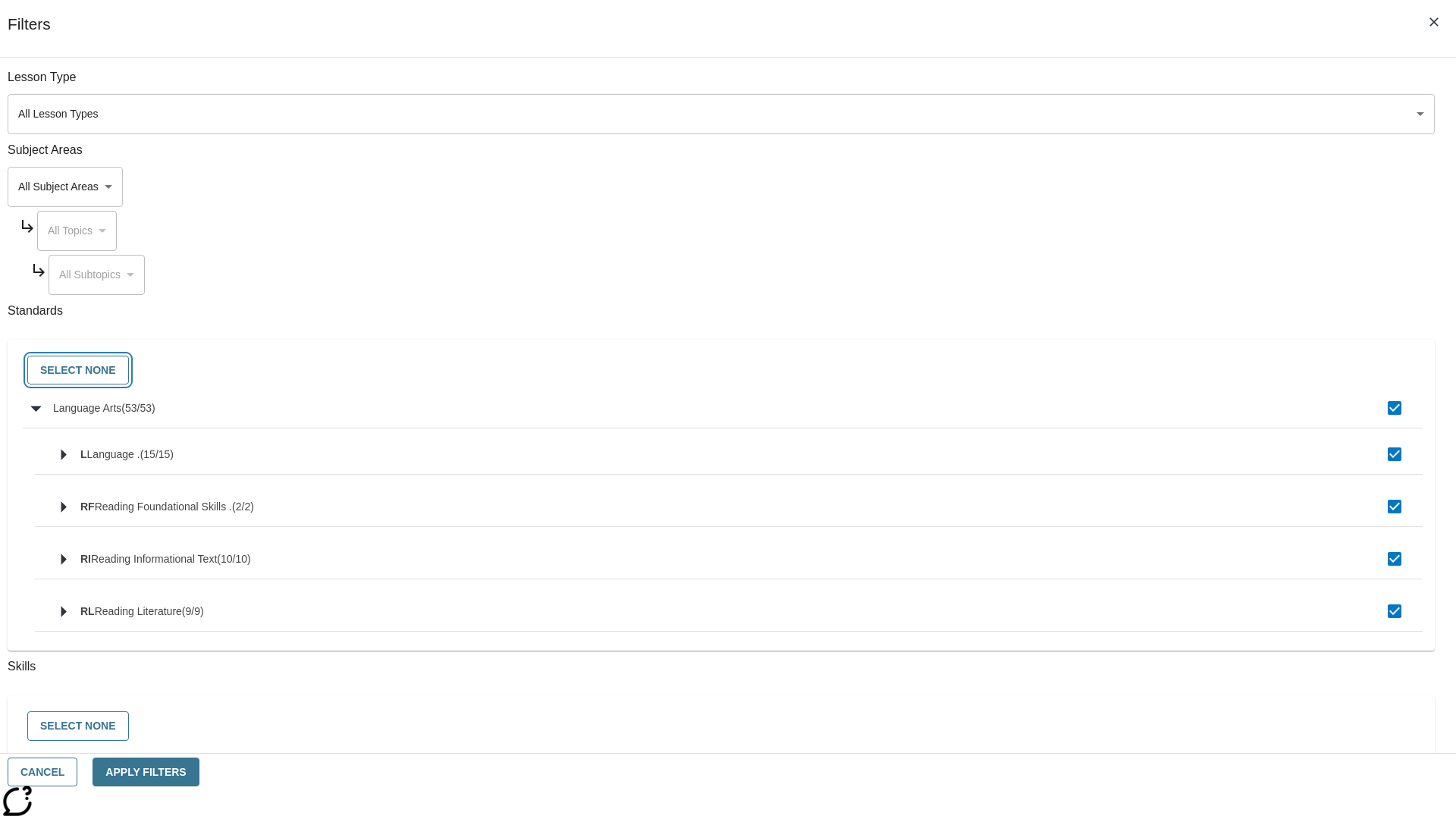
checkbox input "false"
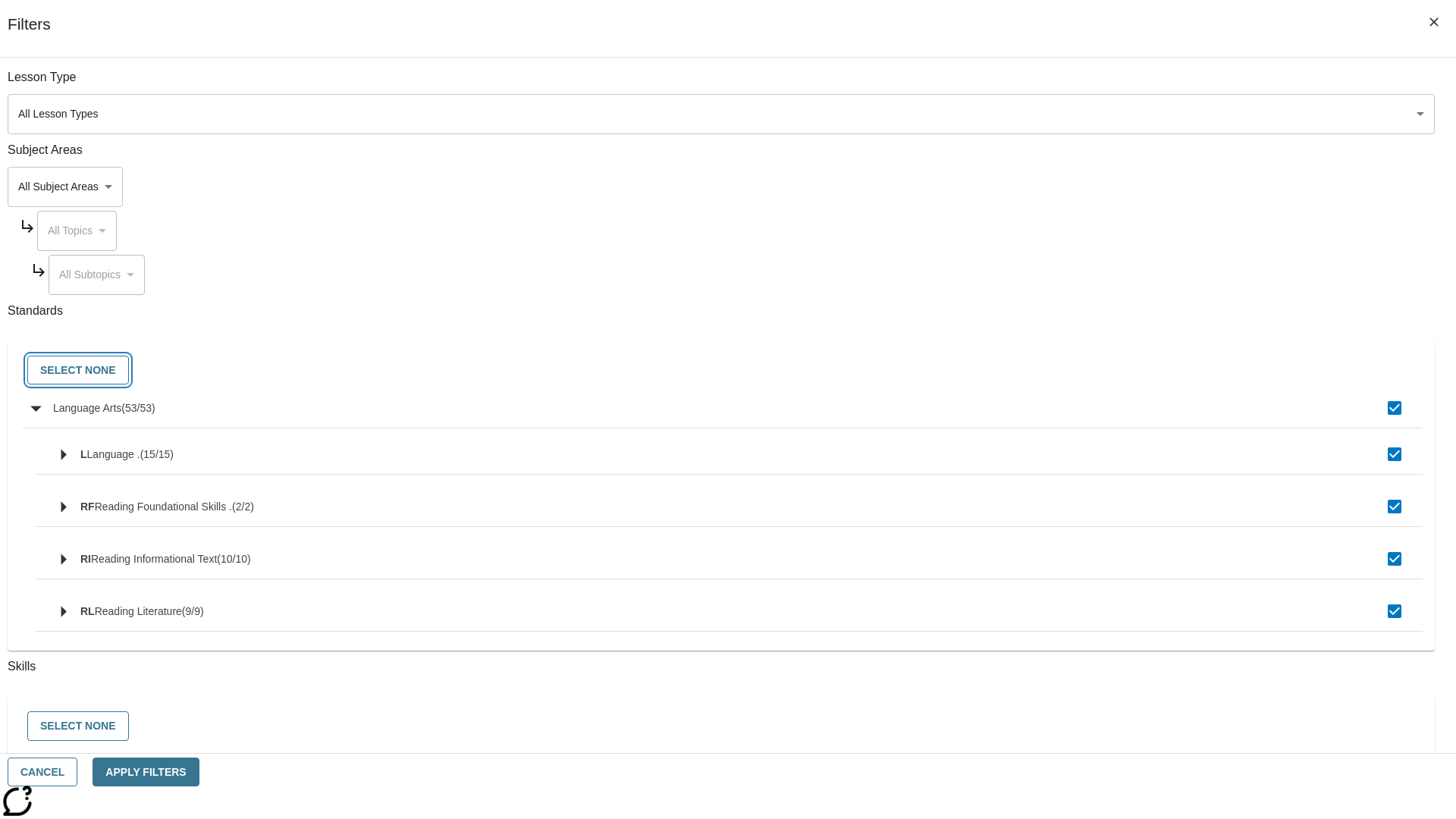
checkbox input "false"
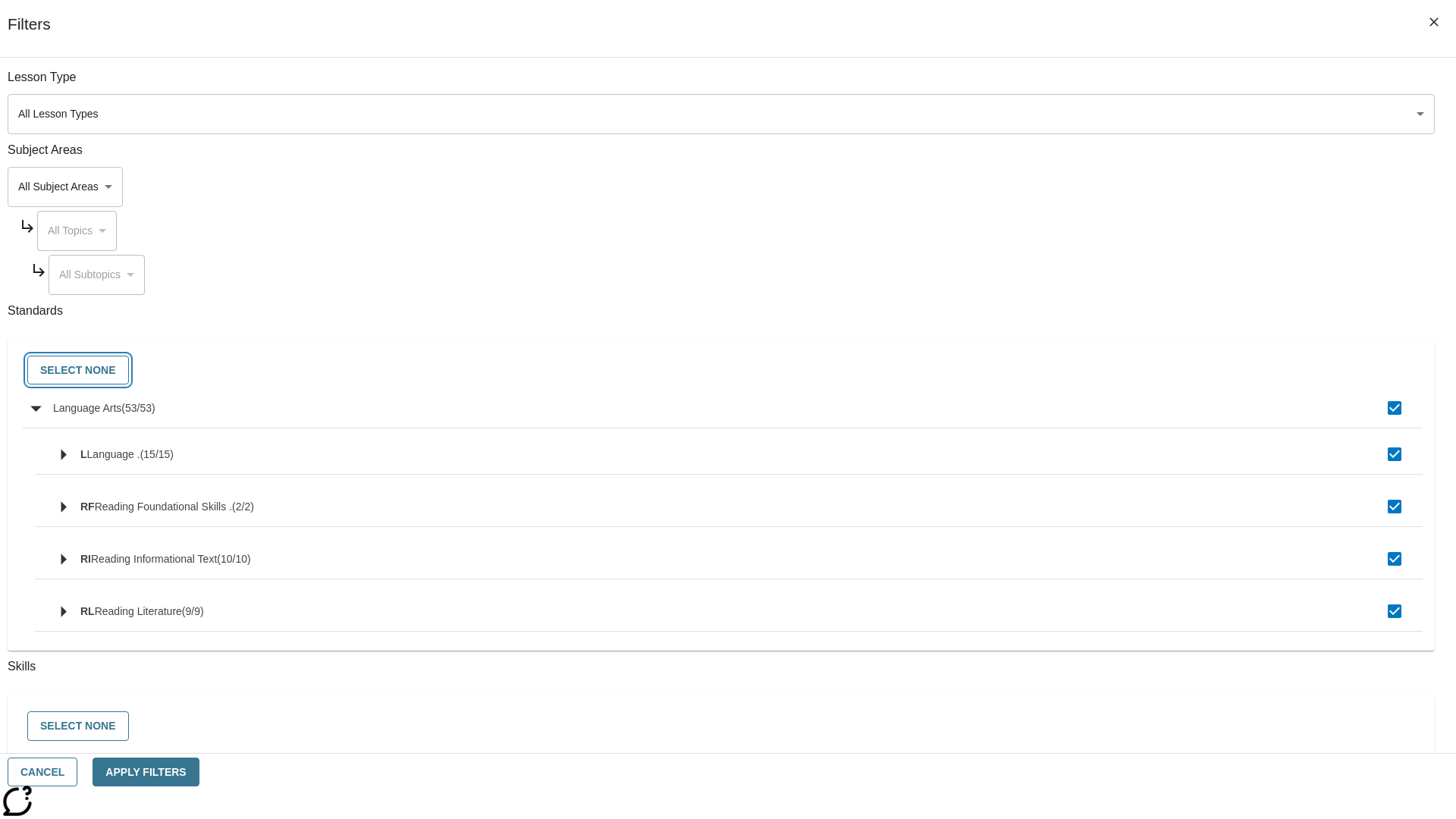
checkbox input "false"
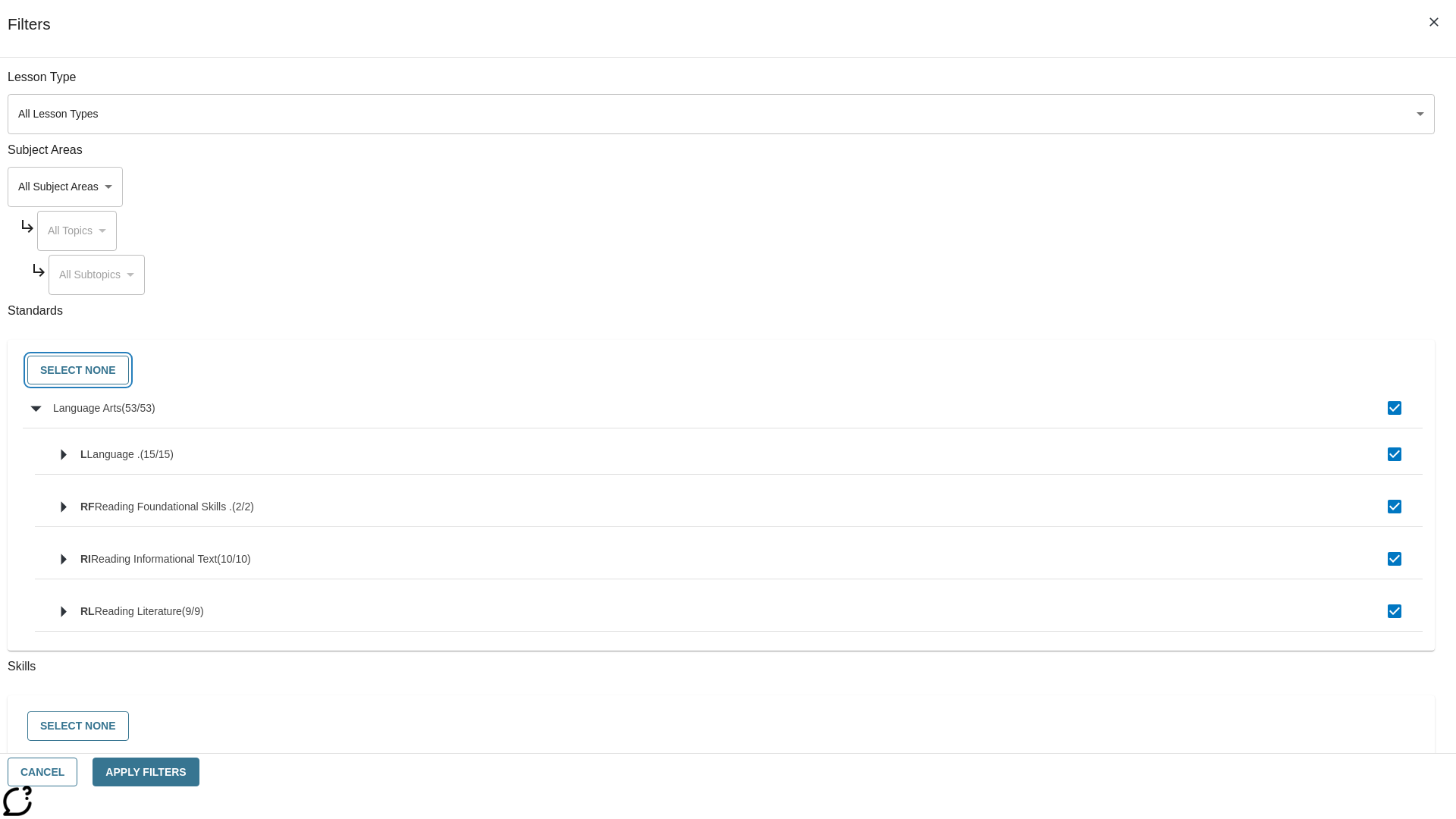
checkbox input "false"
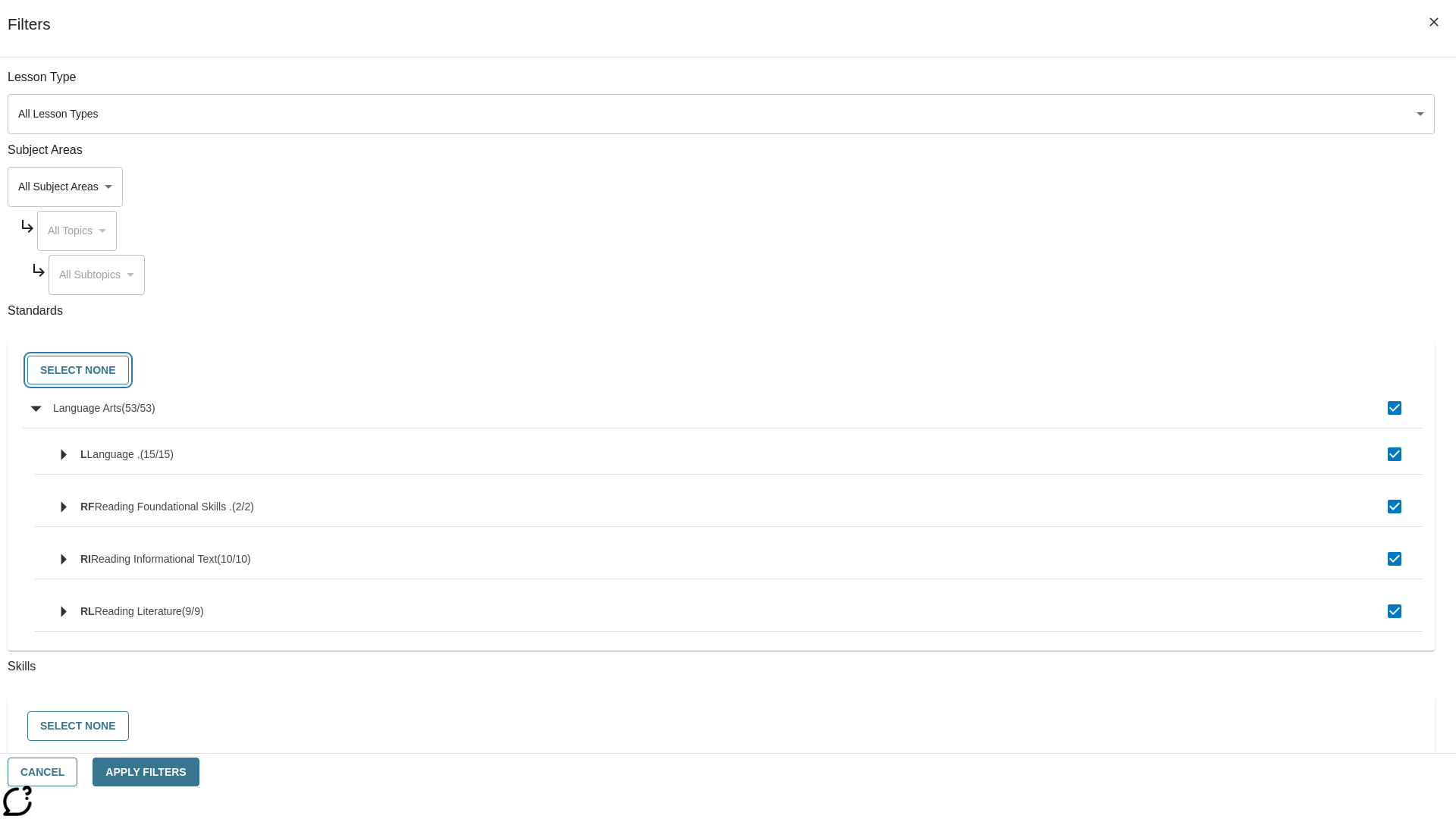
checkbox input "false"
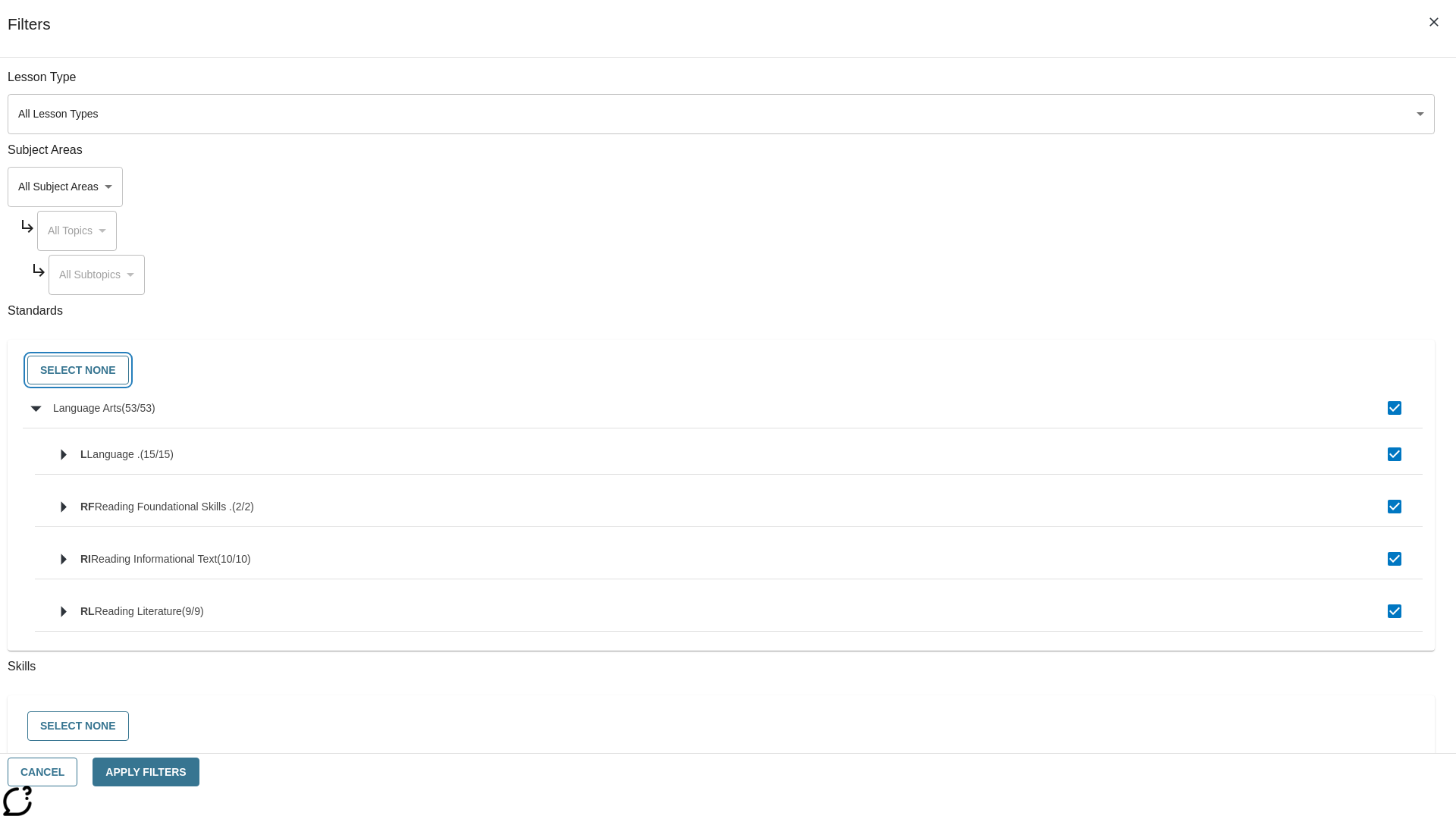
checkbox input "false"
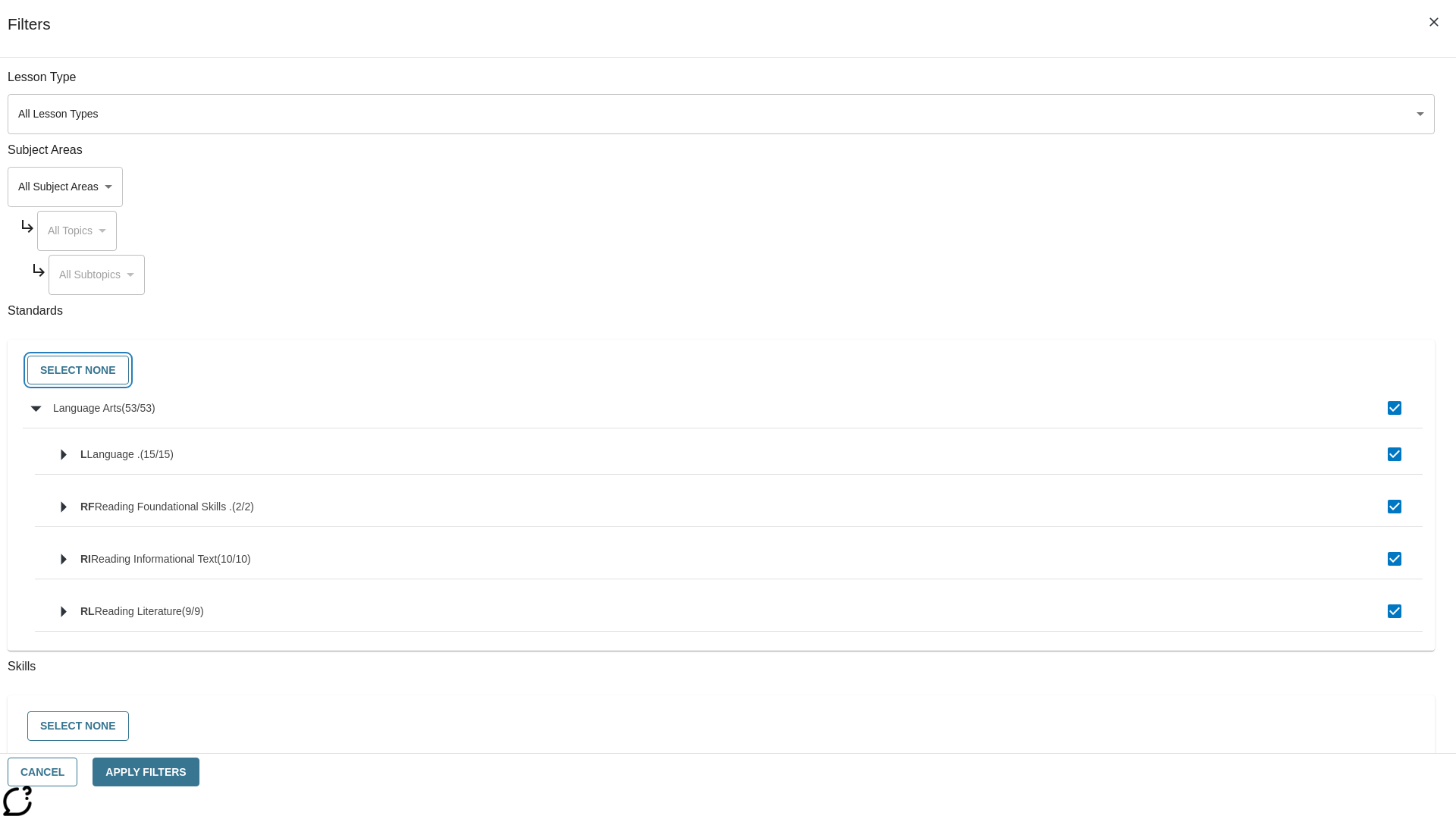
checkbox input "false"
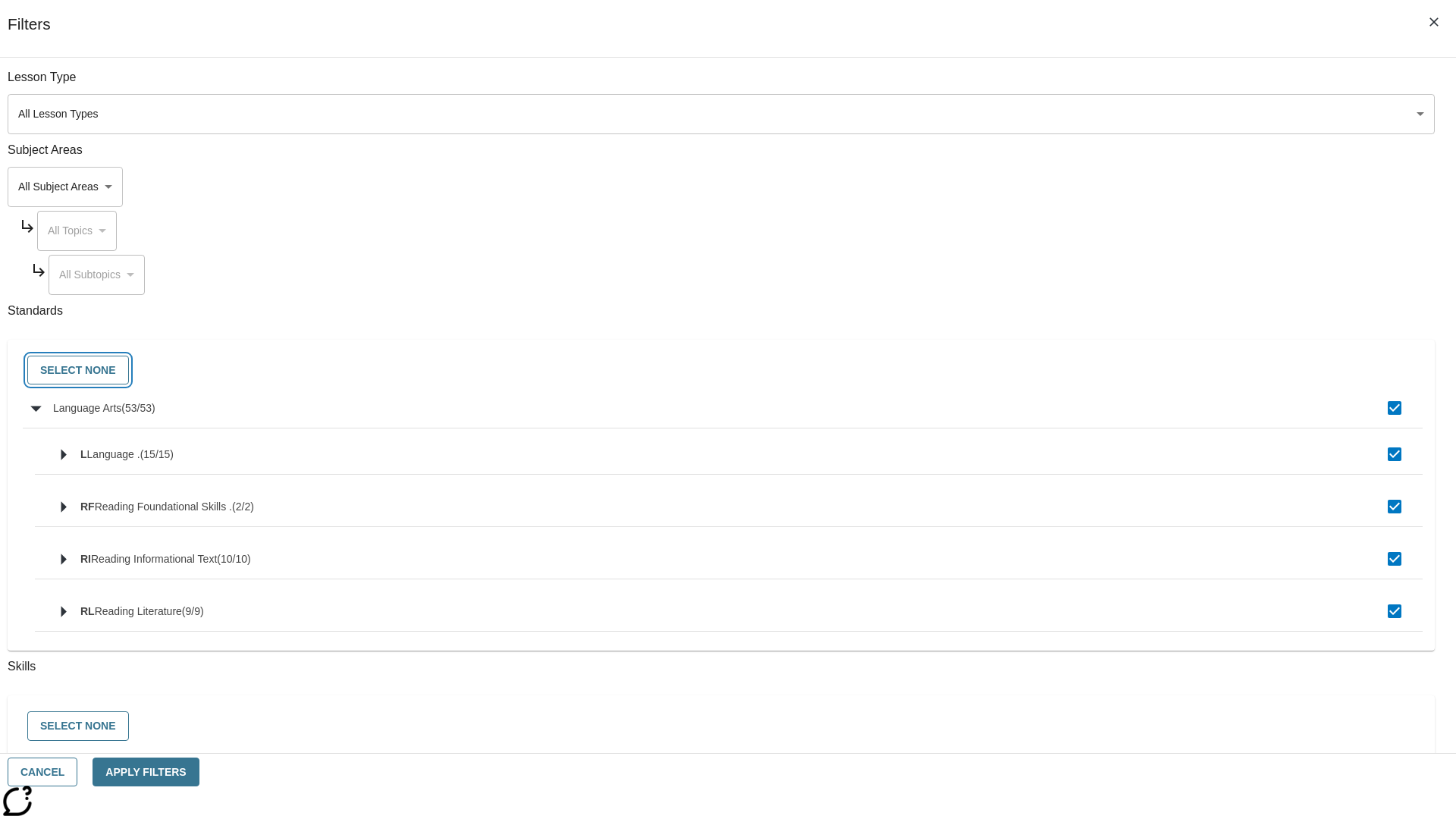
checkbox input "false"
click at [77, 772] on button "Cancel" at bounding box center [42, 772] width 70 height 30
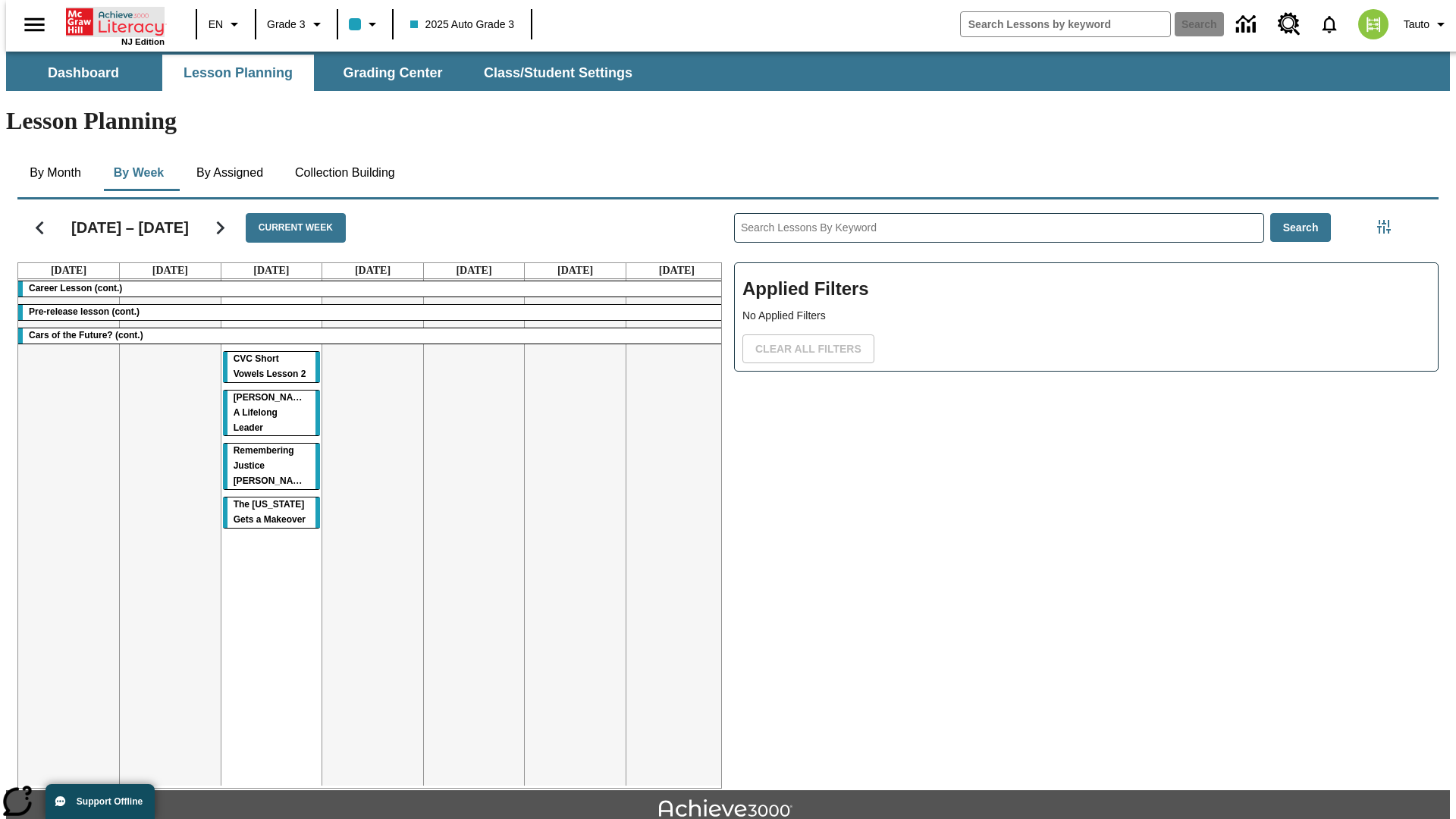
click at [109, 21] on icon "Home" at bounding box center [116, 22] width 101 height 30
